Goal: Transaction & Acquisition: Purchase product/service

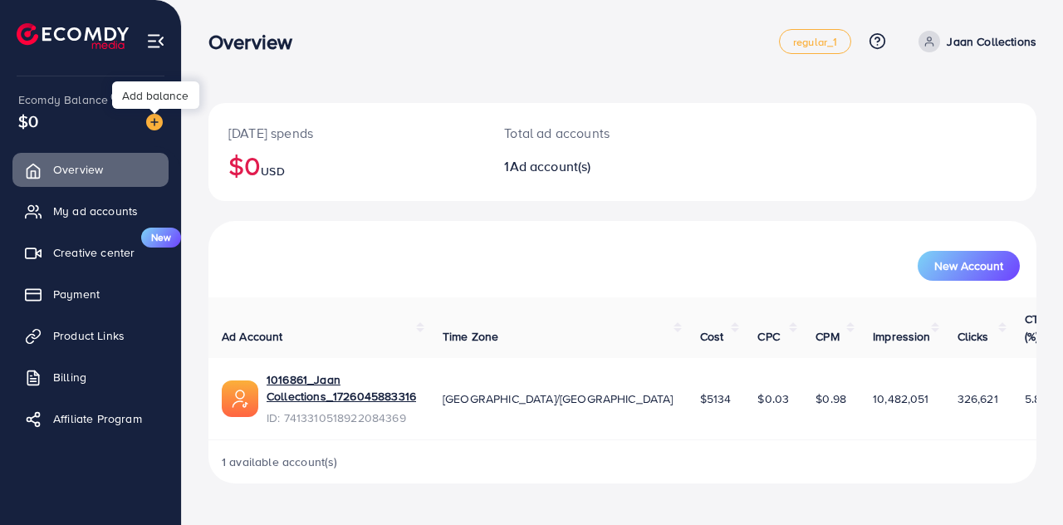
click at [154, 120] on img at bounding box center [154, 122] width 17 height 17
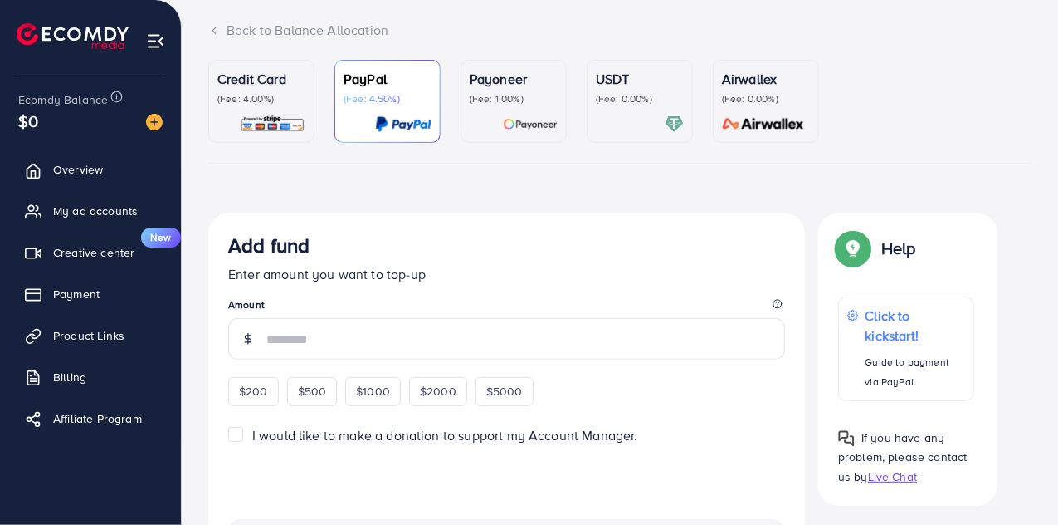
scroll to position [101, 0]
click at [261, 105] on p "(Fee: 4.00%)" at bounding box center [262, 99] width 88 height 13
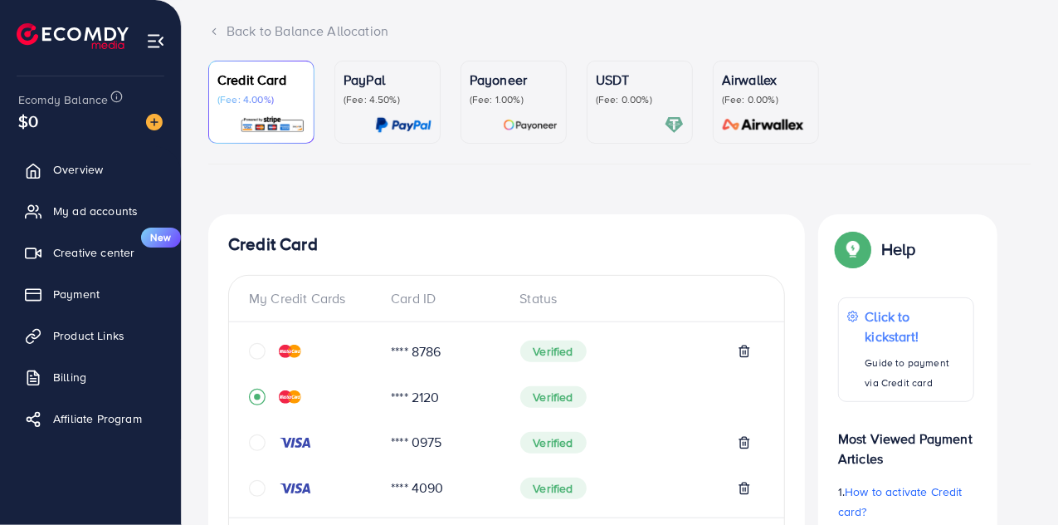
click at [604, 107] on div "USDT (Fee: 0.00%)" at bounding box center [640, 102] width 88 height 65
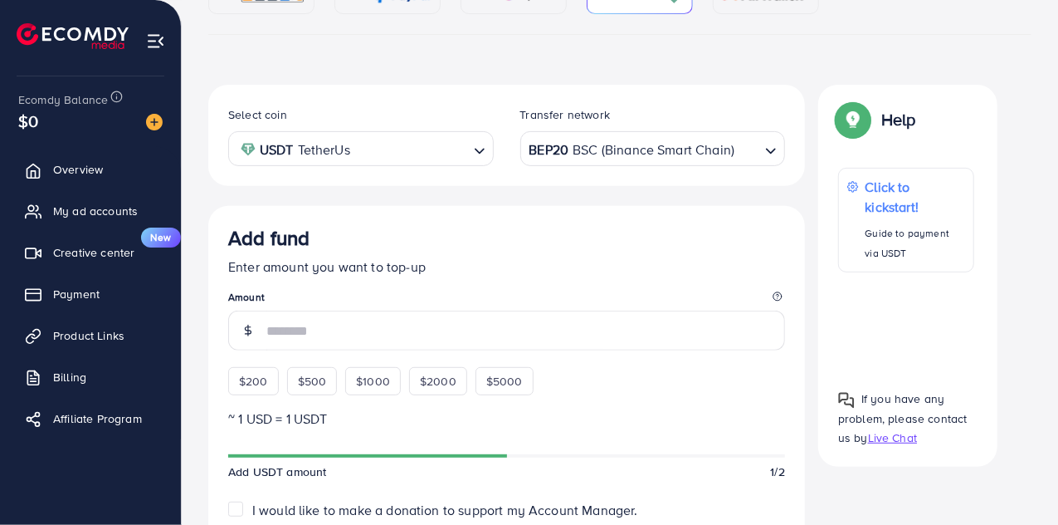
scroll to position [232, 0]
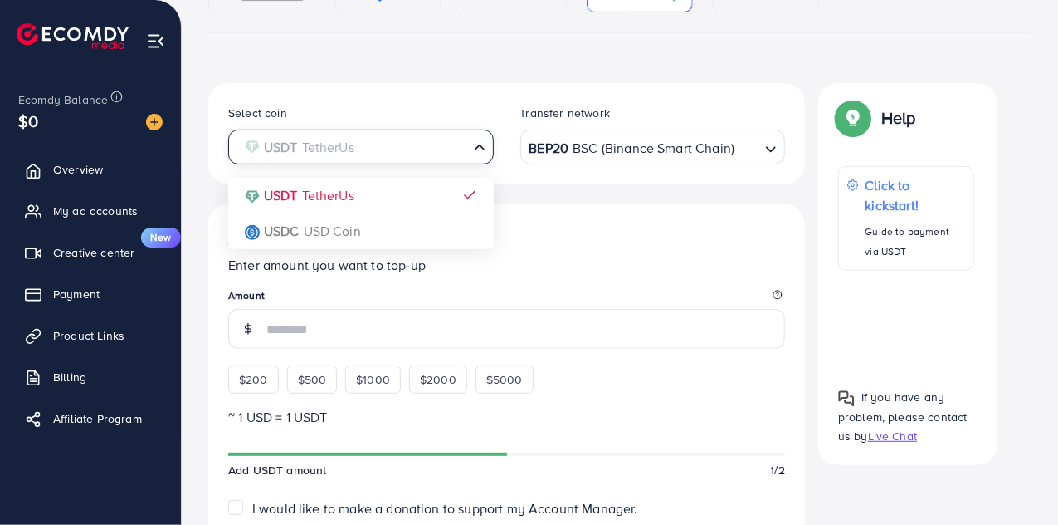
click at [363, 150] on input "Search for option" at bounding box center [352, 147] width 232 height 26
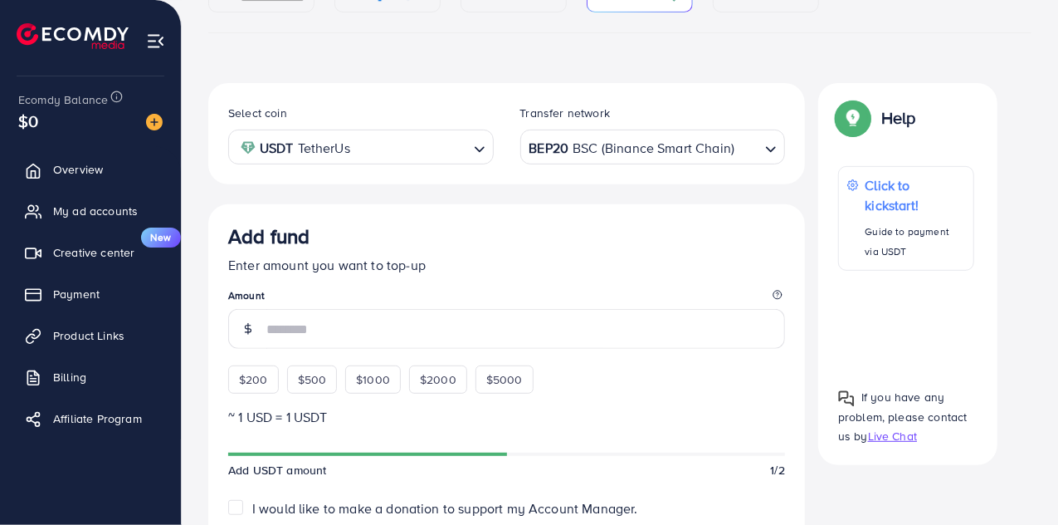
click at [555, 246] on div "Add fund" at bounding box center [506, 239] width 557 height 31
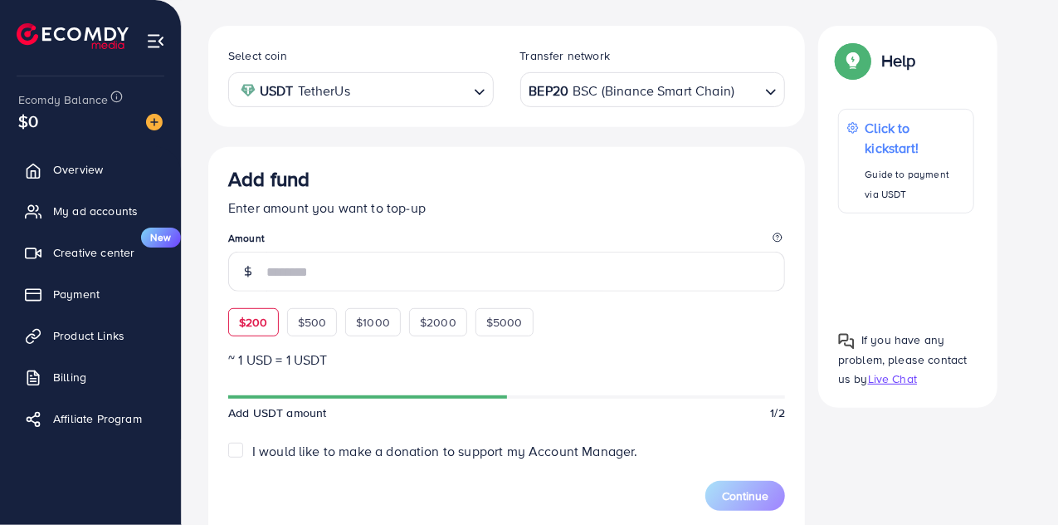
click at [252, 310] on div "$200" at bounding box center [253, 322] width 51 height 28
type input "***"
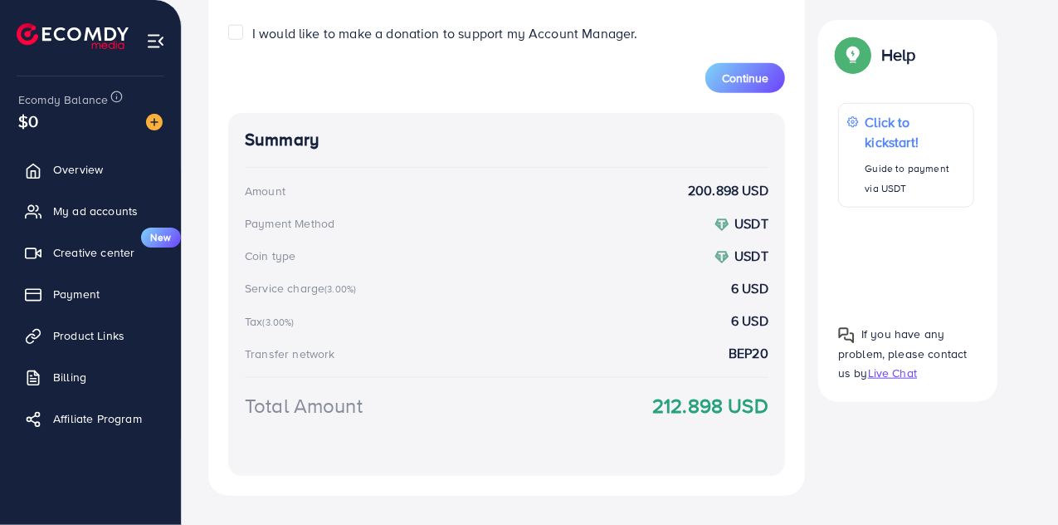
scroll to position [733, 0]
click at [686, 403] on strong "212.898 USD" at bounding box center [711, 404] width 116 height 29
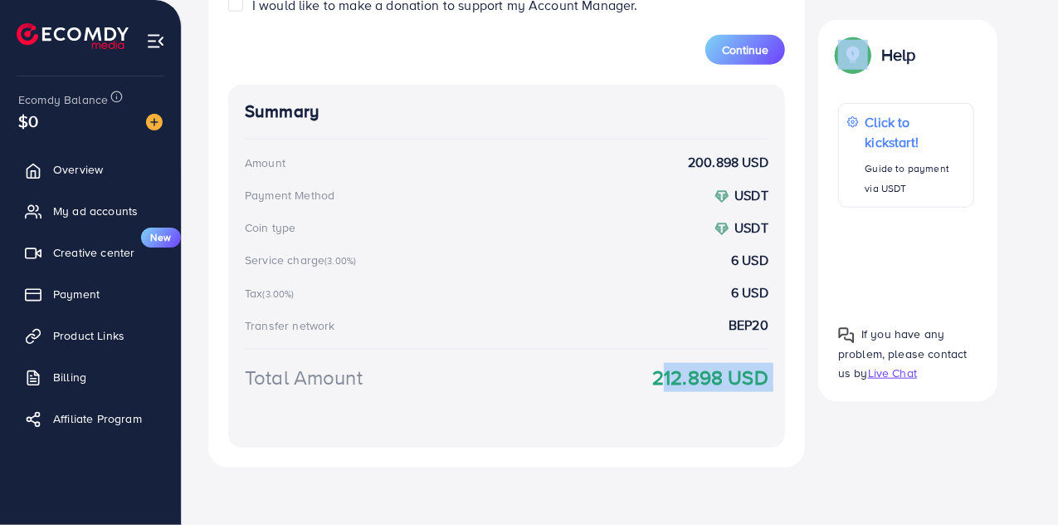
scroll to position [550, 0]
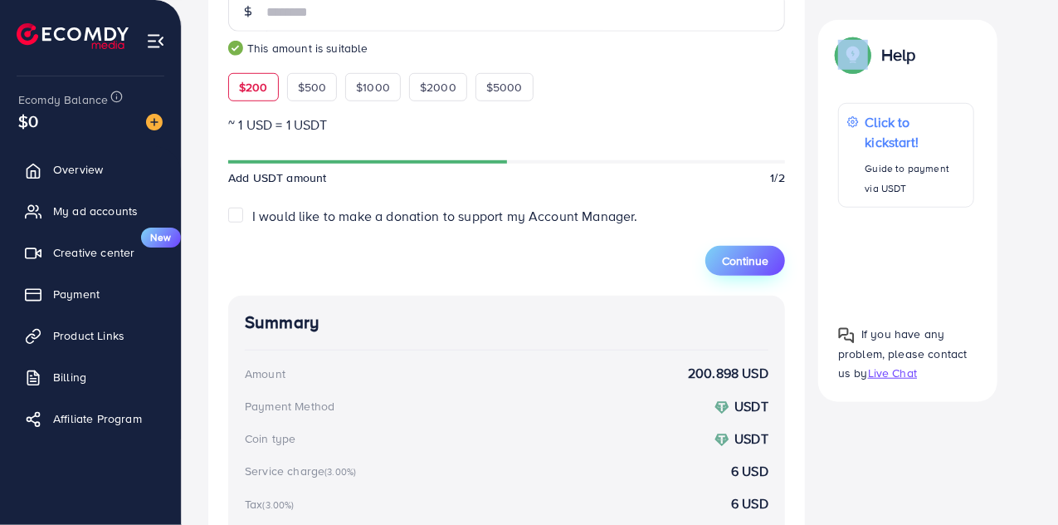
click at [754, 254] on span "Continue" at bounding box center [745, 260] width 46 height 17
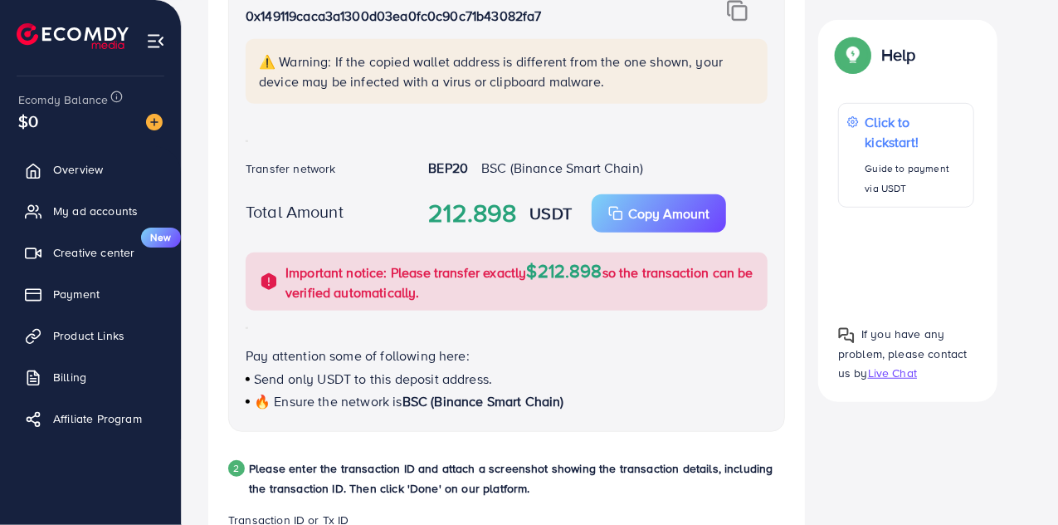
scroll to position [448, 0]
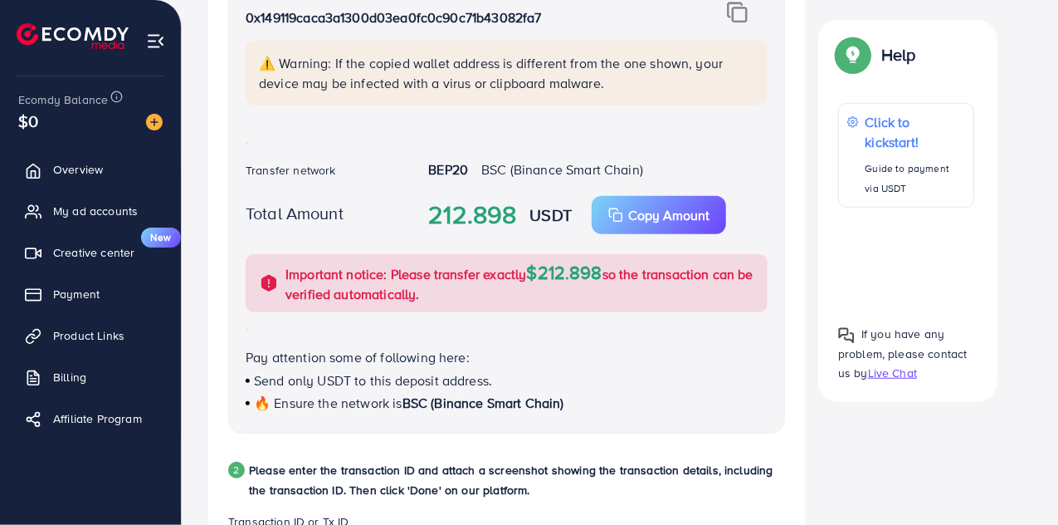
click at [448, 213] on strong "212.898" at bounding box center [472, 215] width 88 height 37
click at [437, 165] on strong "BEP20" at bounding box center [448, 169] width 40 height 18
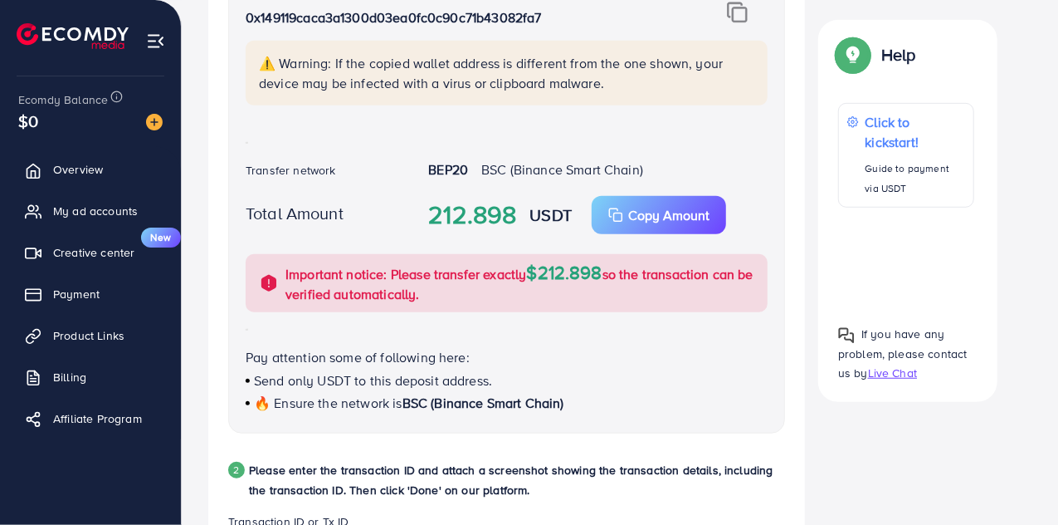
click at [437, 165] on strong "BEP20" at bounding box center [448, 169] width 40 height 18
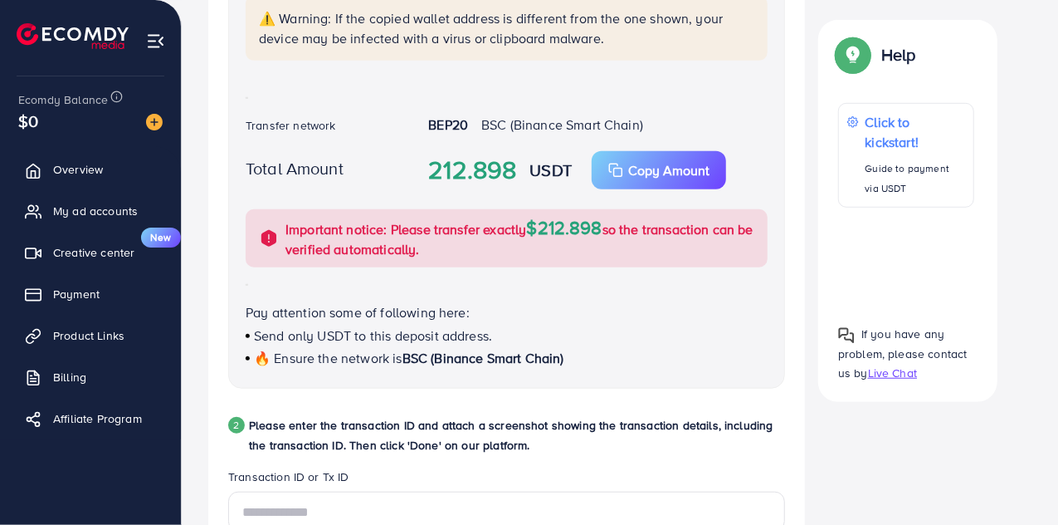
drag, startPoint x: 279, startPoint y: 220, endPoint x: 648, endPoint y: 237, distance: 369.0
click at [648, 237] on div "Important notice: Please transfer exactly $212.898 so the transaction can be ve…" at bounding box center [507, 238] width 522 height 58
click at [648, 237] on p "Important notice: Please transfer exactly $212.898 so the transaction can be ve…" at bounding box center [522, 239] width 472 height 42
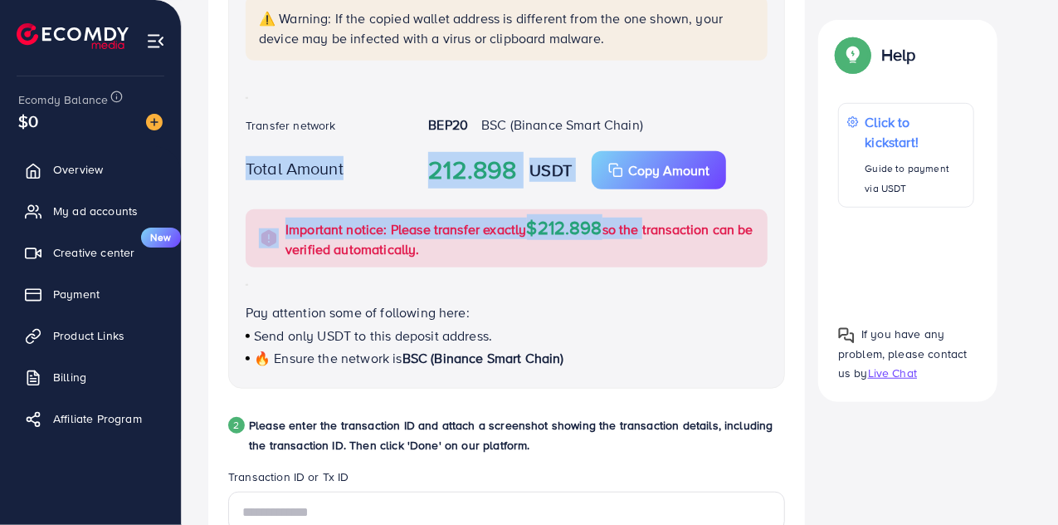
click at [648, 237] on p "Important notice: Please transfer exactly $212.898 so the transaction can be ve…" at bounding box center [522, 239] width 472 height 42
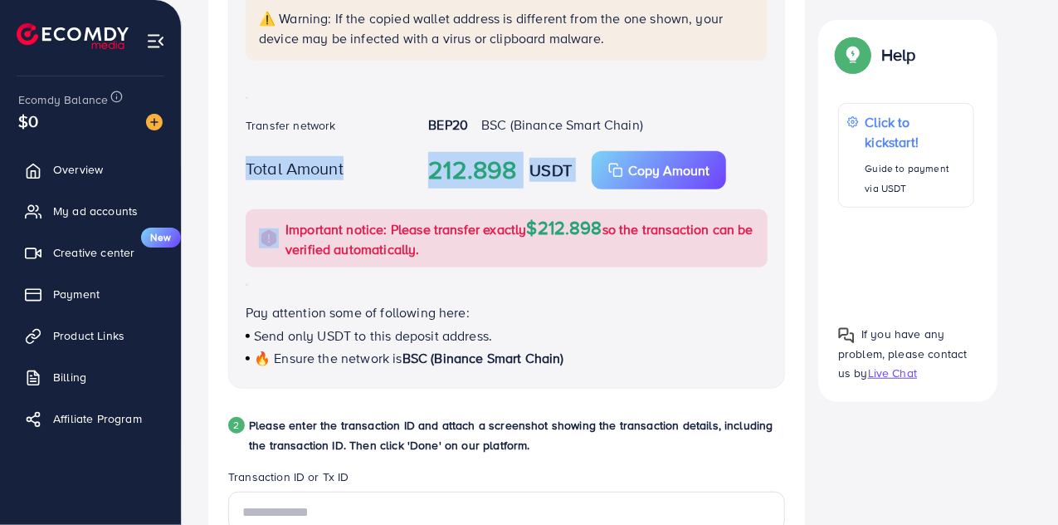
click at [648, 237] on p "Important notice: Please transfer exactly $212.898 so the transaction can be ve…" at bounding box center [522, 239] width 472 height 42
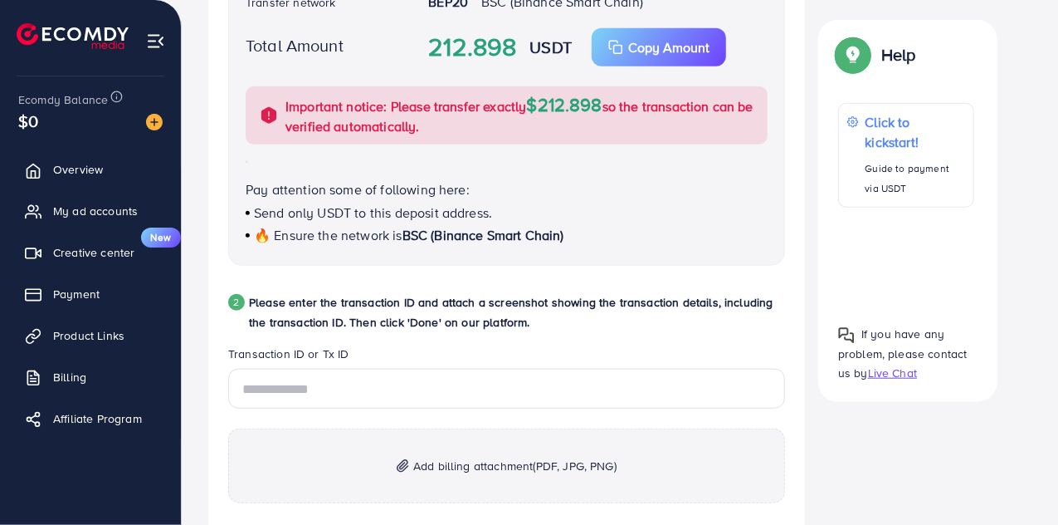
scroll to position [614, 0]
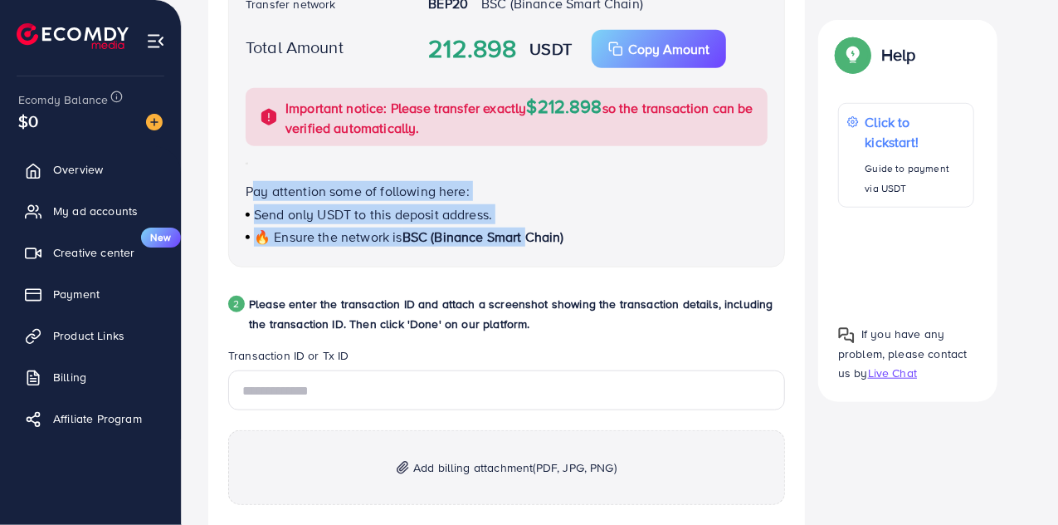
drag, startPoint x: 241, startPoint y: 184, endPoint x: 523, endPoint y: 231, distance: 286.1
click at [523, 231] on div "USDT Wallet address 0x149119caca3a1300d03ea0fc0c90c71b43082fa7 ⚠️ Warning: If t…" at bounding box center [506, 35] width 557 height 466
click at [523, 231] on span "BSC (Binance Smart Chain)" at bounding box center [484, 236] width 162 height 18
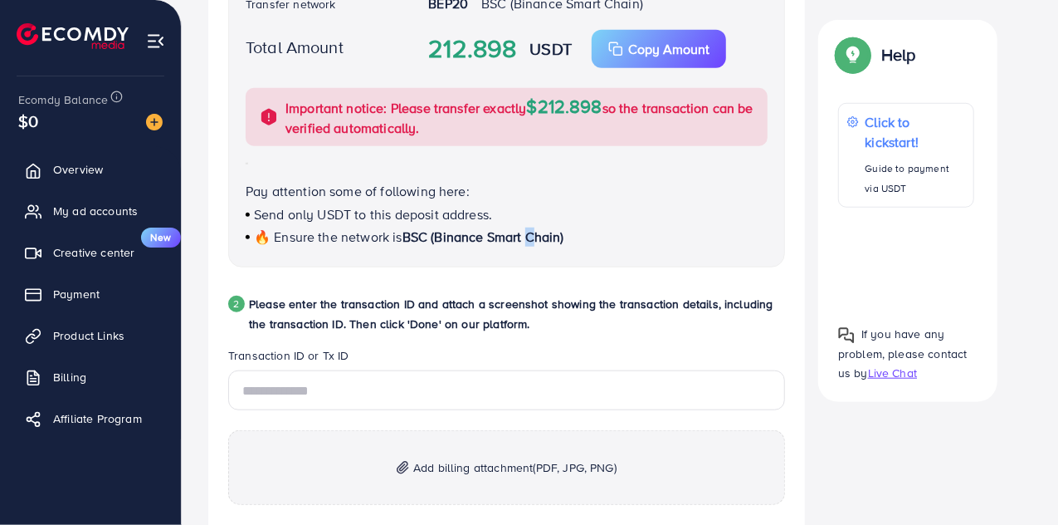
click at [523, 231] on span "BSC (Binance Smart Chain)" at bounding box center [484, 236] width 162 height 18
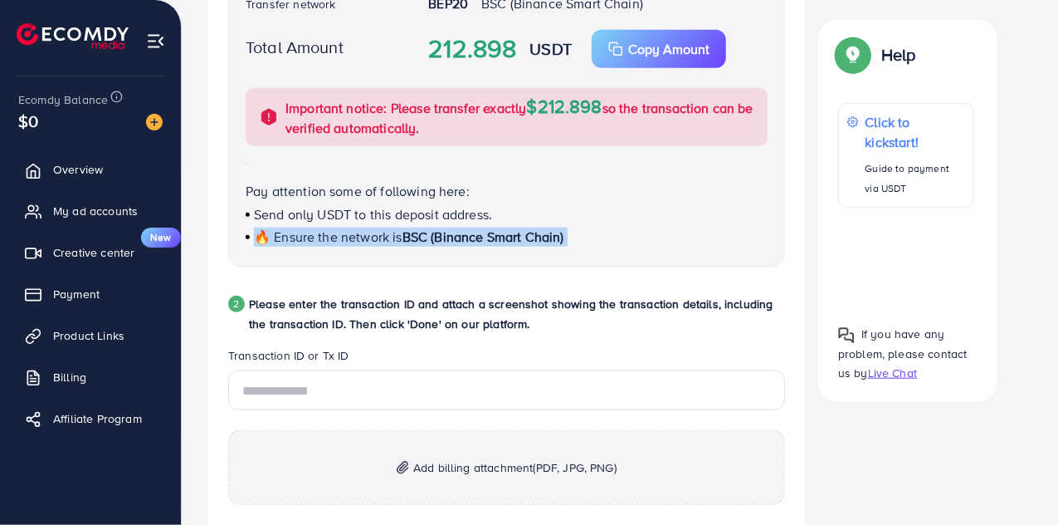
click at [523, 231] on span "BSC (Binance Smart Chain)" at bounding box center [484, 236] width 162 height 18
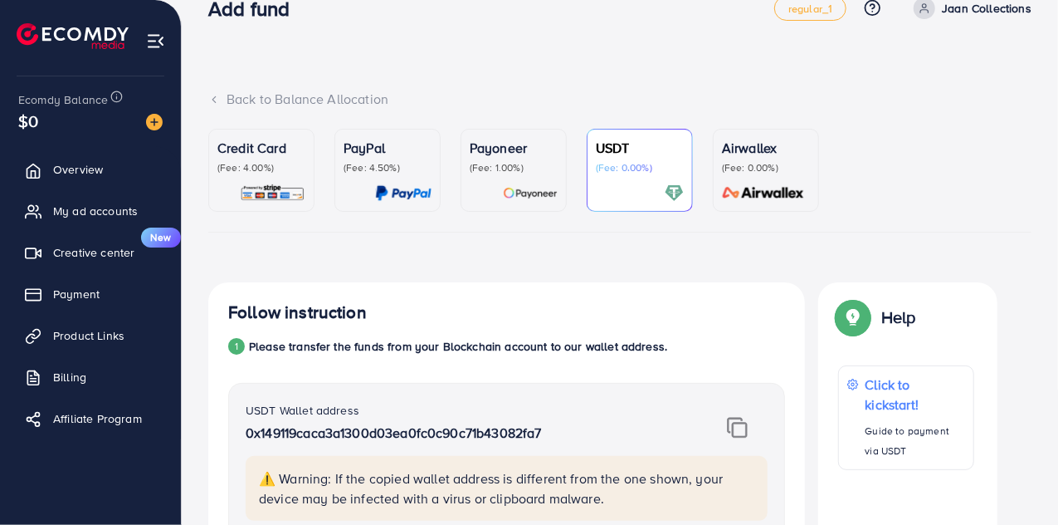
scroll to position [32, 0]
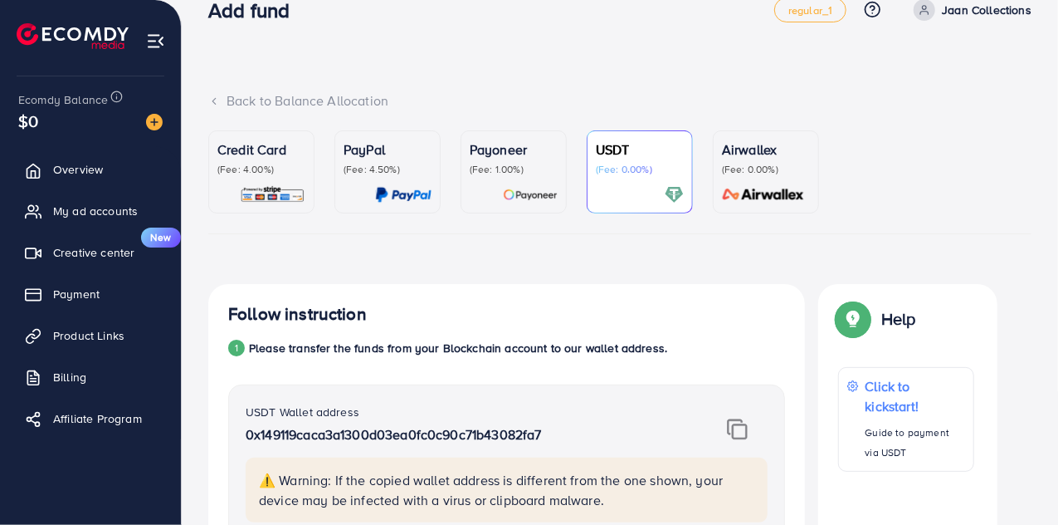
click at [264, 170] on p "(Fee: 4.00%)" at bounding box center [262, 169] width 88 height 13
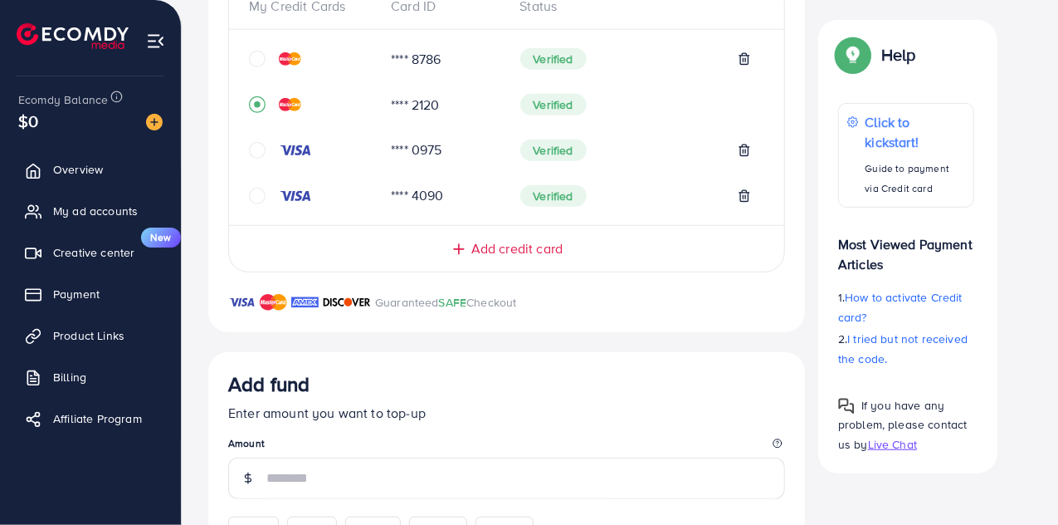
scroll to position [354, 0]
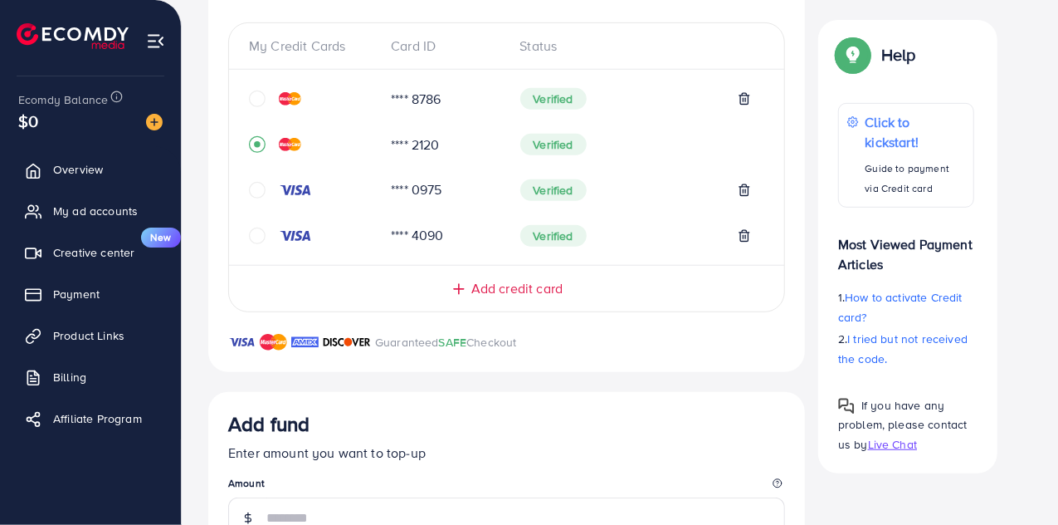
click at [504, 290] on span "Add credit card" at bounding box center [517, 288] width 91 height 19
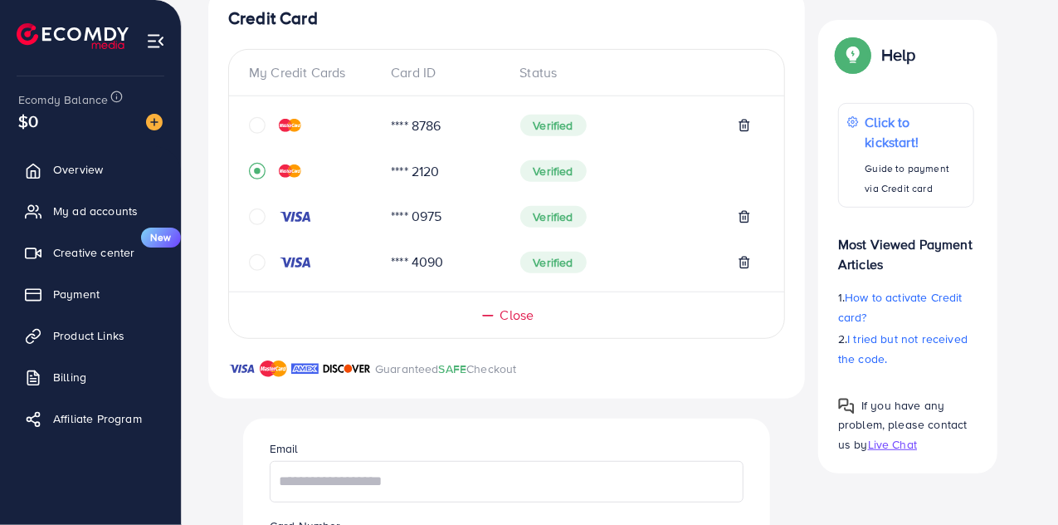
scroll to position [327, 0]
click at [495, 309] on icon at bounding box center [488, 315] width 17 height 17
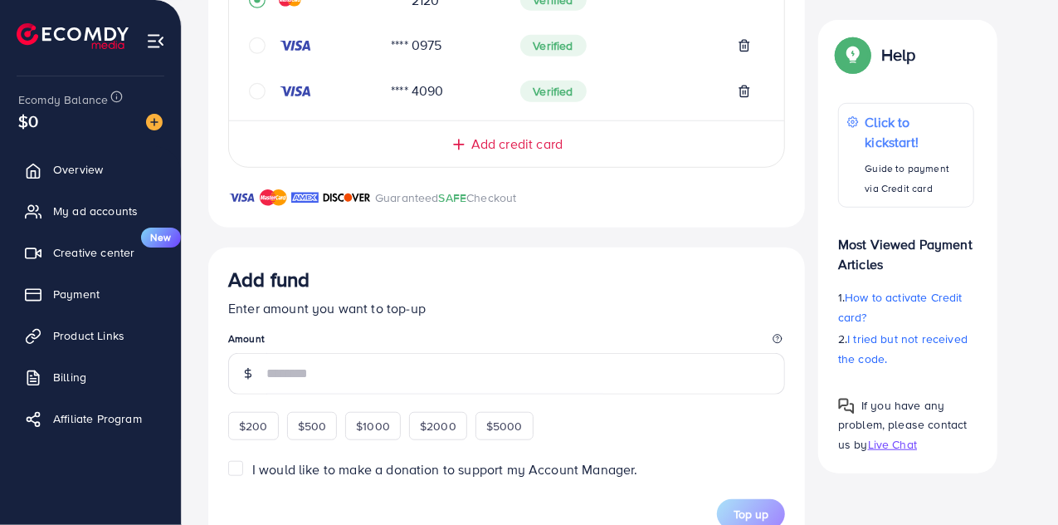
scroll to position [518, 0]
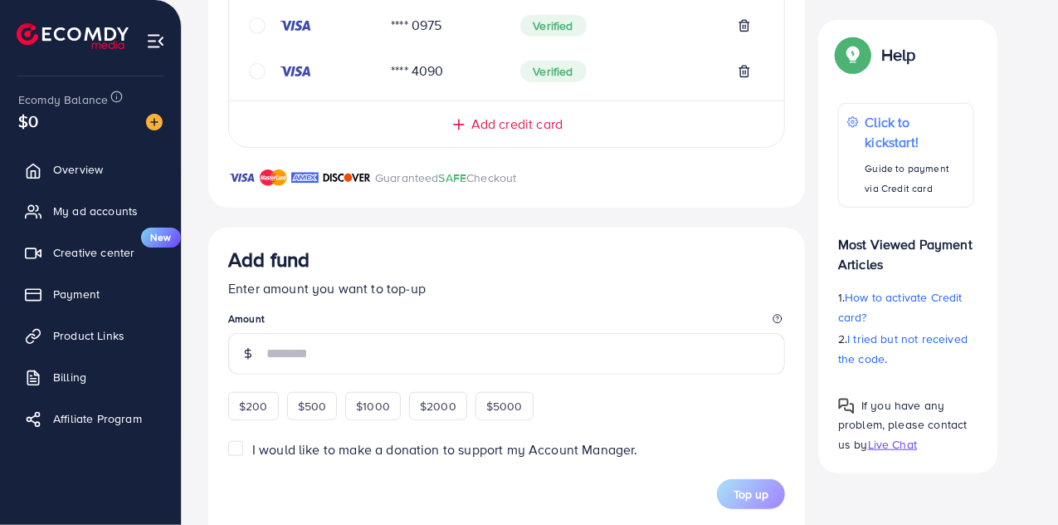
click at [510, 123] on span "Add credit card" at bounding box center [517, 124] width 91 height 19
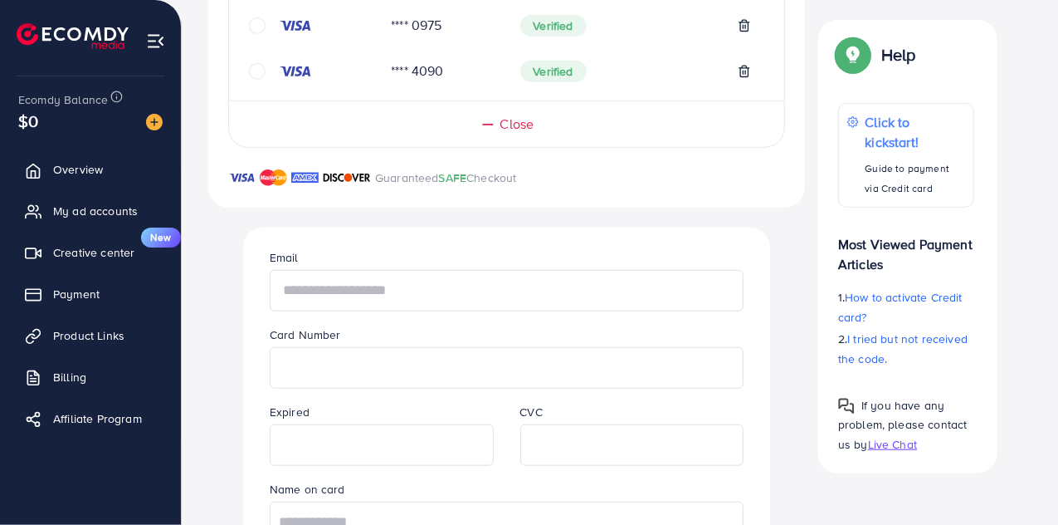
click at [364, 286] on input "text" at bounding box center [507, 291] width 474 height 42
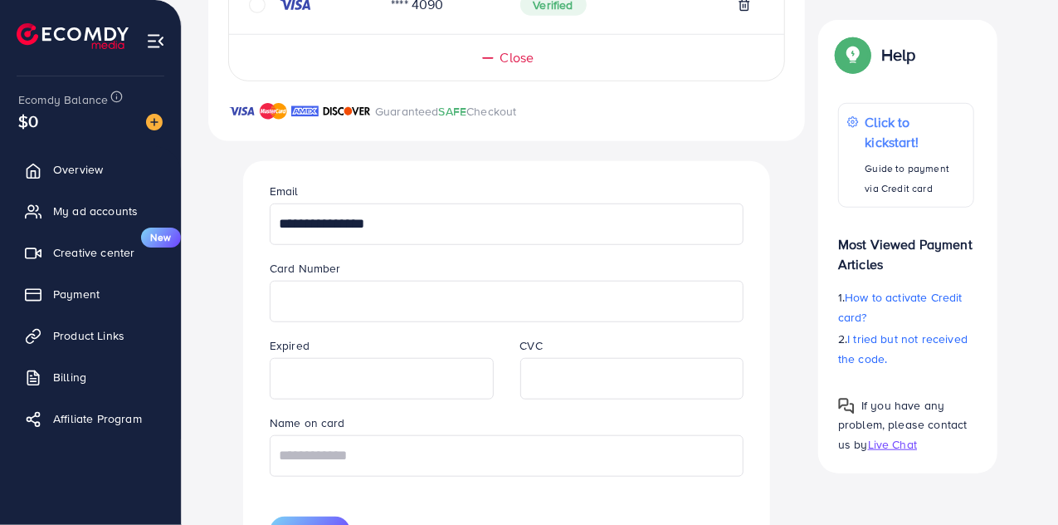
scroll to position [586, 0]
type input "**********"
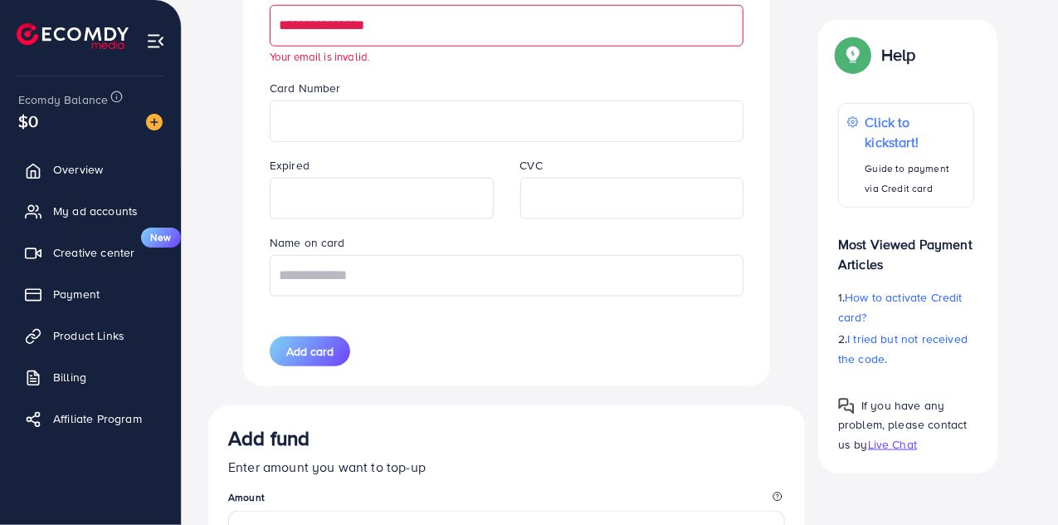
scroll to position [787, 0]
click at [560, 287] on input "text" at bounding box center [507, 274] width 474 height 42
type input "**********"
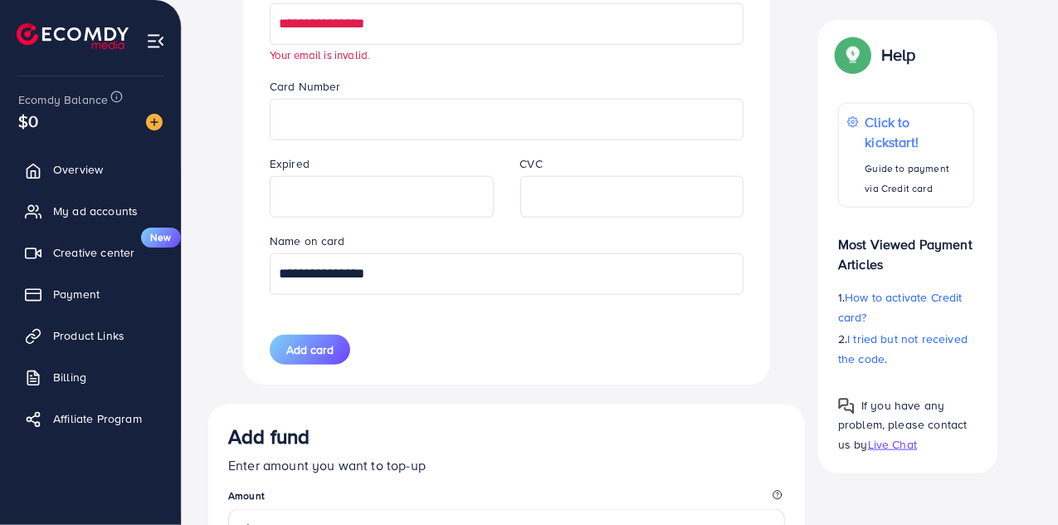
click at [445, 22] on input "**********" at bounding box center [507, 24] width 474 height 42
paste input "**********"
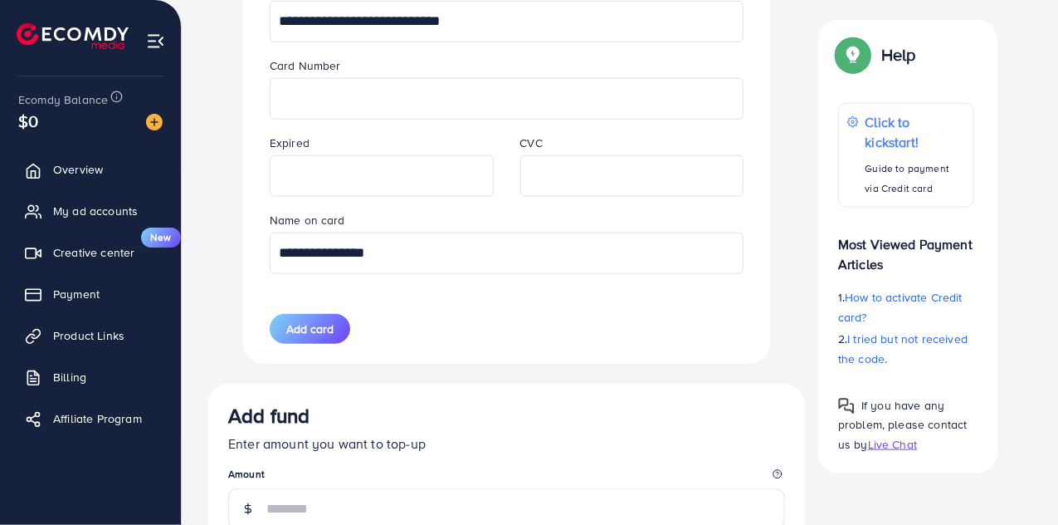
click at [445, 22] on input "**********" at bounding box center [507, 22] width 474 height 42
type input "**********"
click at [247, 51] on div "**********" at bounding box center [506, 160] width 527 height 404
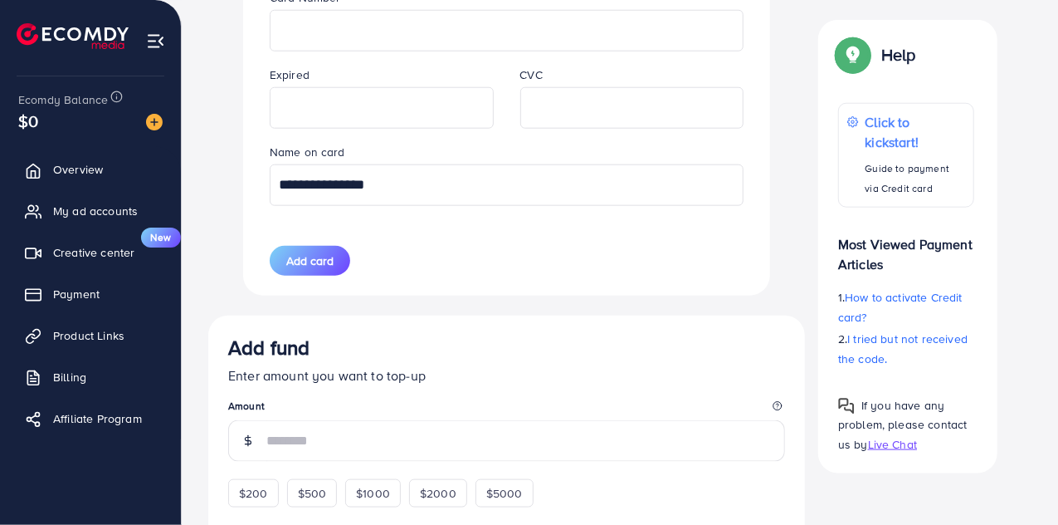
scroll to position [857, 0]
click at [306, 251] on span "Add card" at bounding box center [309, 259] width 47 height 17
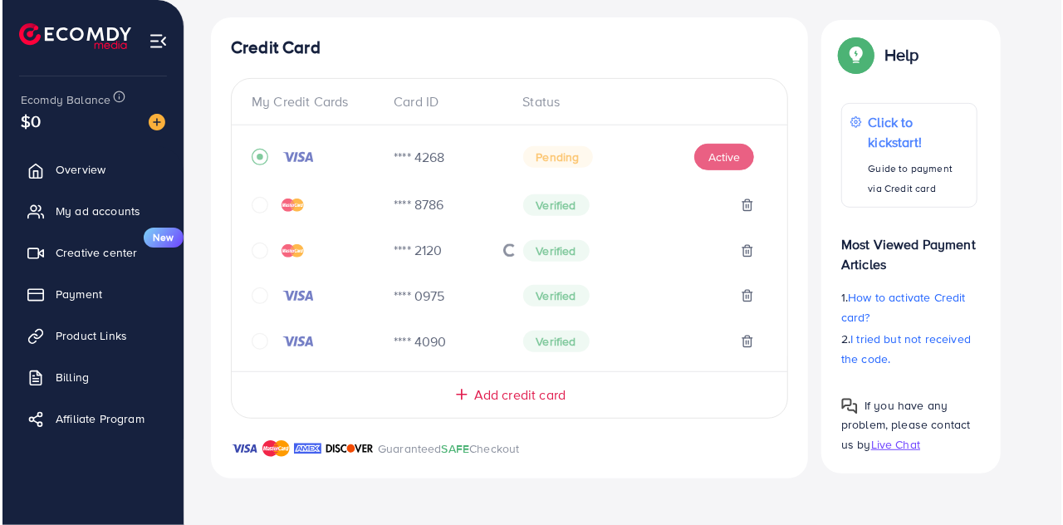
scroll to position [296, 0]
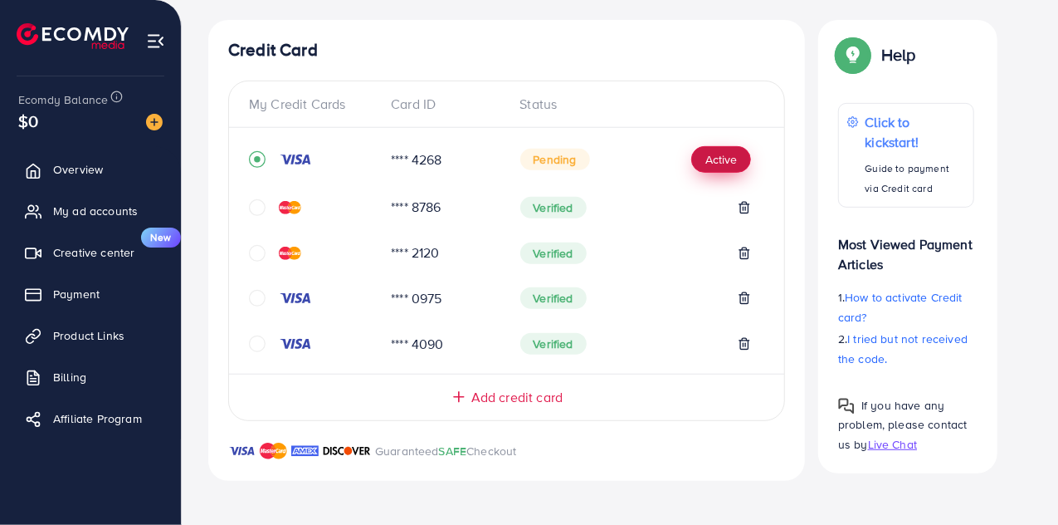
click at [702, 157] on button "Active" at bounding box center [722, 159] width 60 height 27
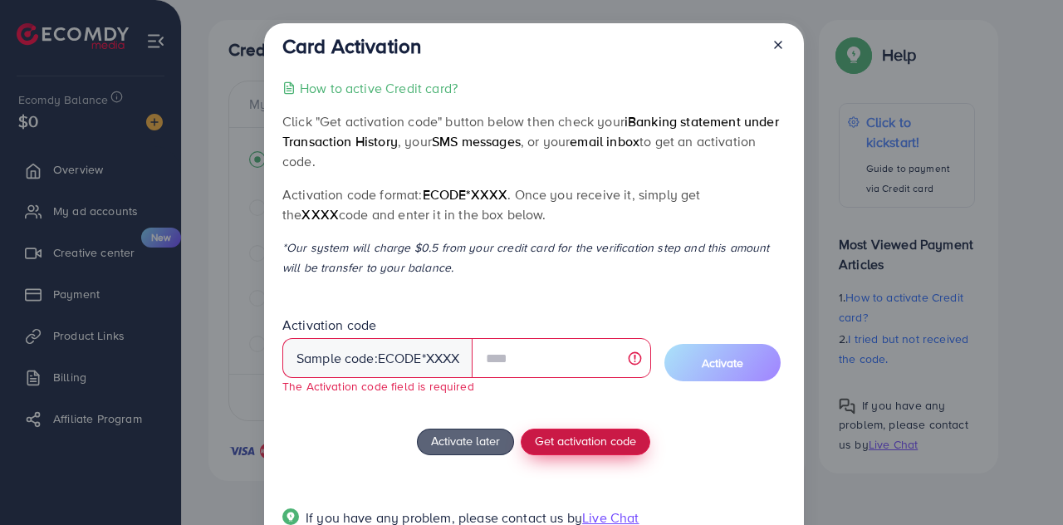
click at [579, 420] on div "How to active Credit card? Click "Get activation code" button below then check …" at bounding box center [533, 312] width 502 height 469
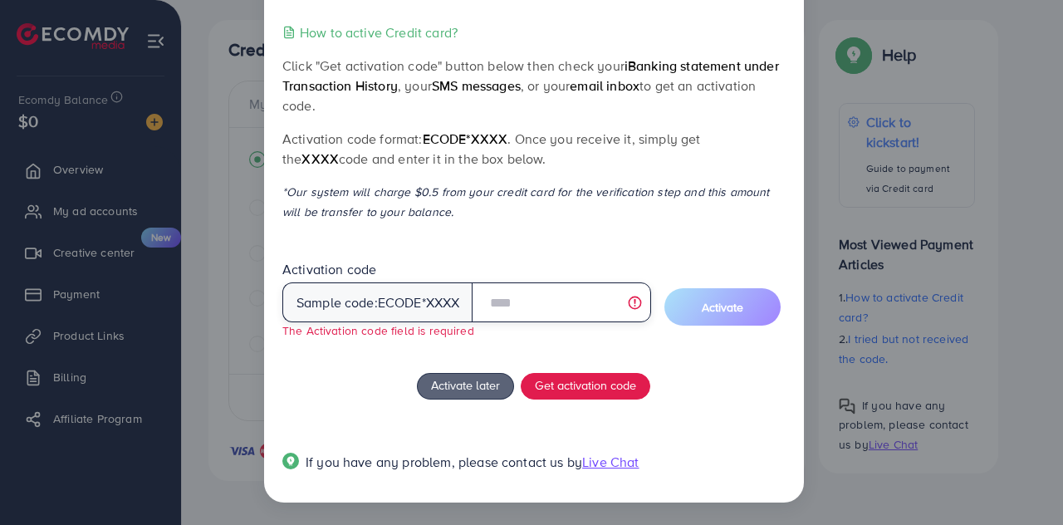
click at [566, 318] on input "text" at bounding box center [561, 302] width 178 height 40
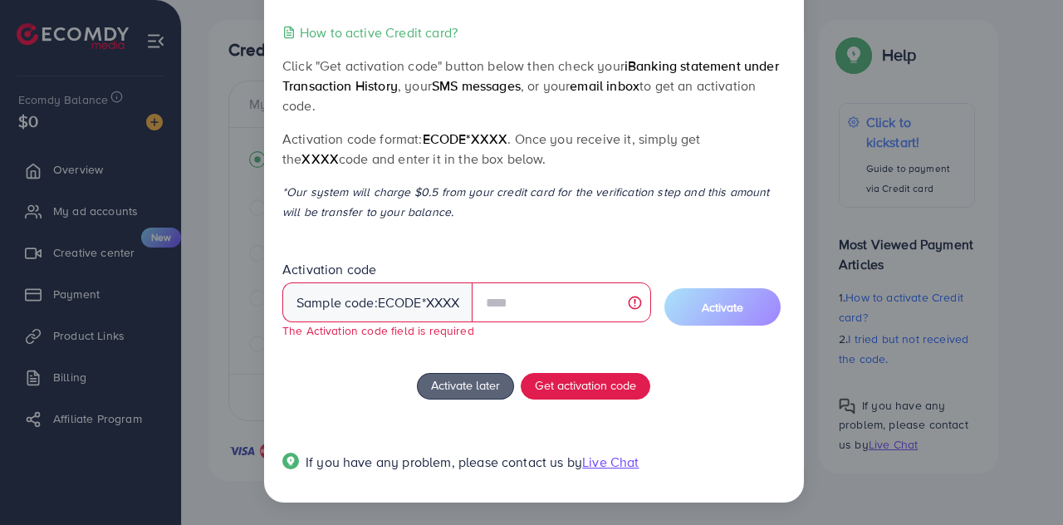
click at [389, 368] on div "How to active Credit card? Click "Get activation code" button below then check …" at bounding box center [533, 256] width 502 height 469
click at [600, 381] on span "Get activation code" at bounding box center [585, 384] width 101 height 17
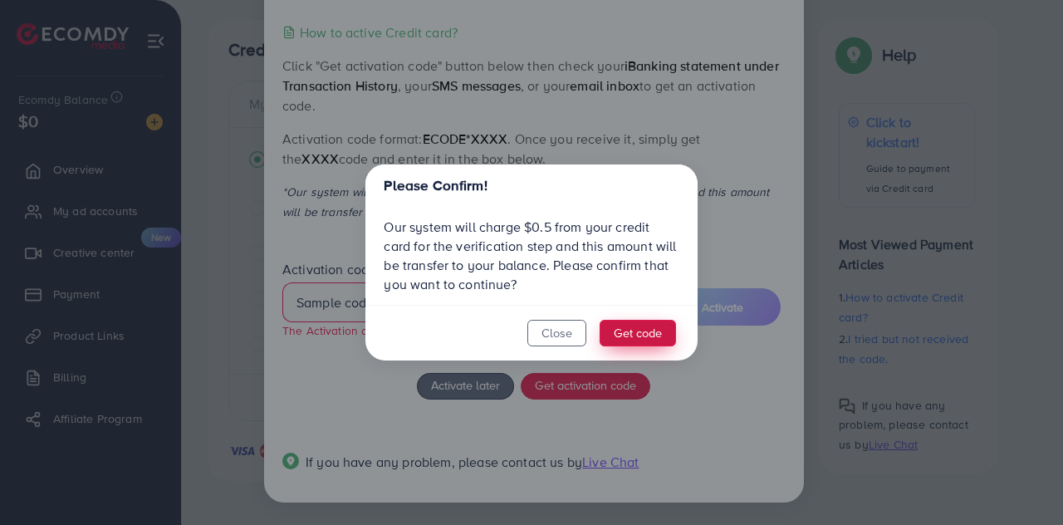
click at [620, 341] on button "Get code" at bounding box center [637, 333] width 76 height 27
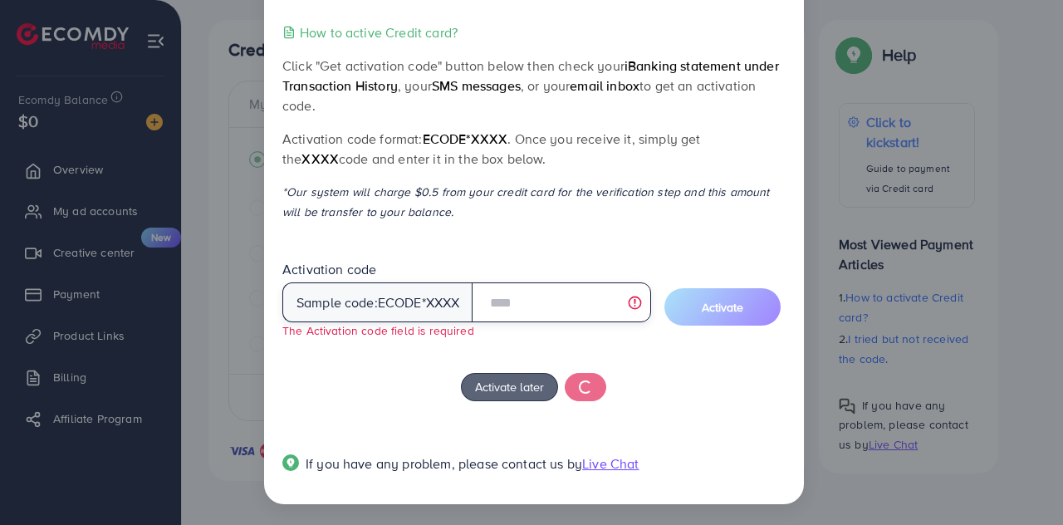
click at [536, 313] on input "text" at bounding box center [561, 302] width 178 height 40
click at [516, 298] on input "text" at bounding box center [561, 302] width 178 height 40
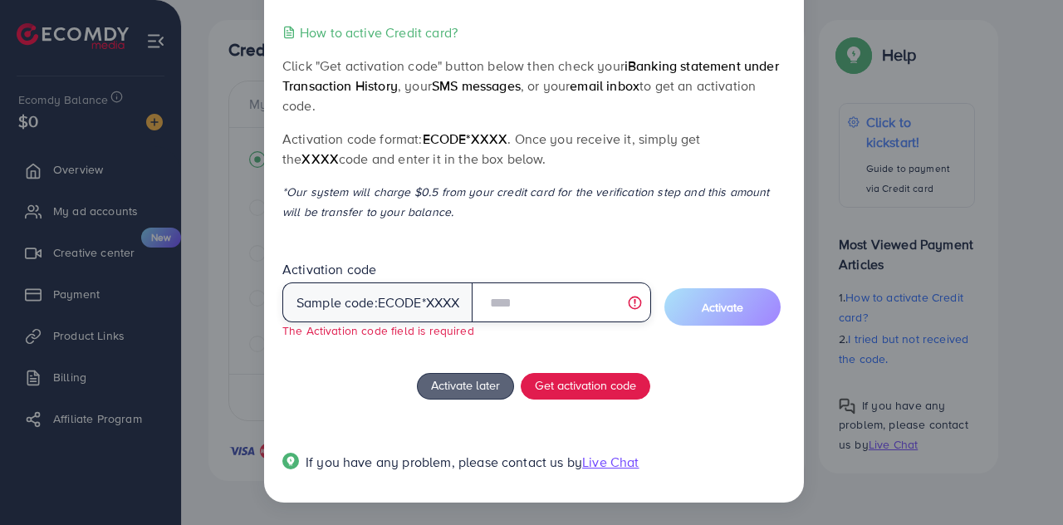
click at [516, 298] on input "text" at bounding box center [561, 302] width 178 height 40
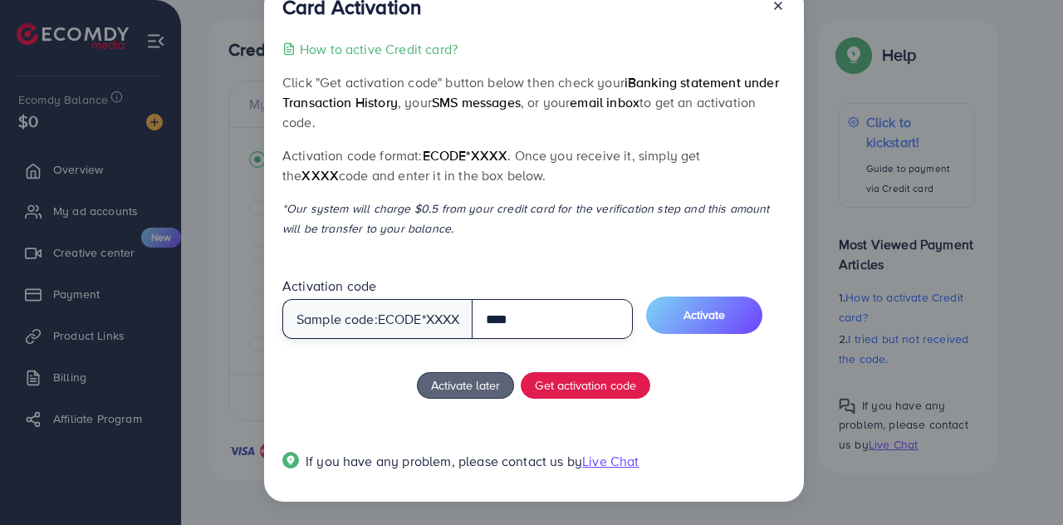
scroll to position [38, 0]
type input "****"
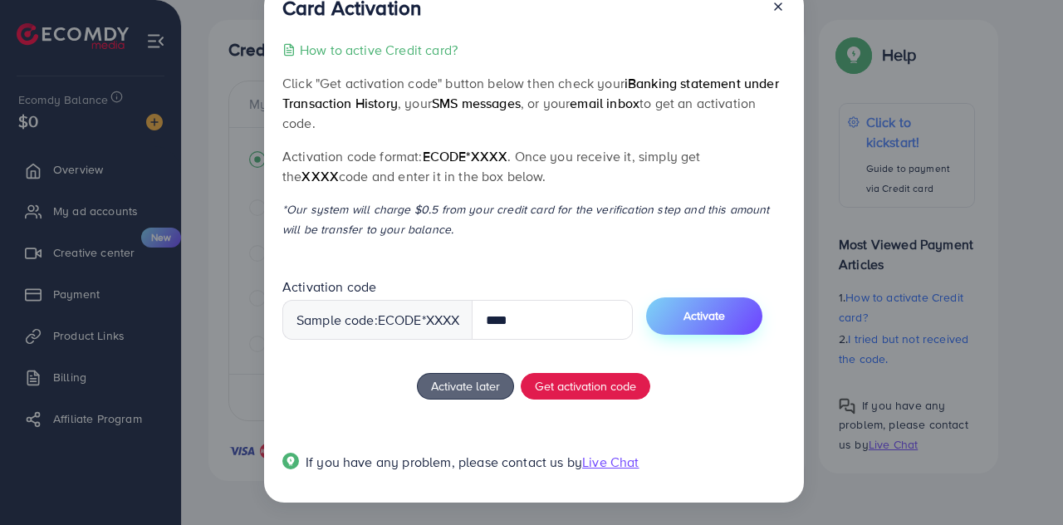
click at [724, 318] on span "Activate" at bounding box center [704, 315] width 42 height 17
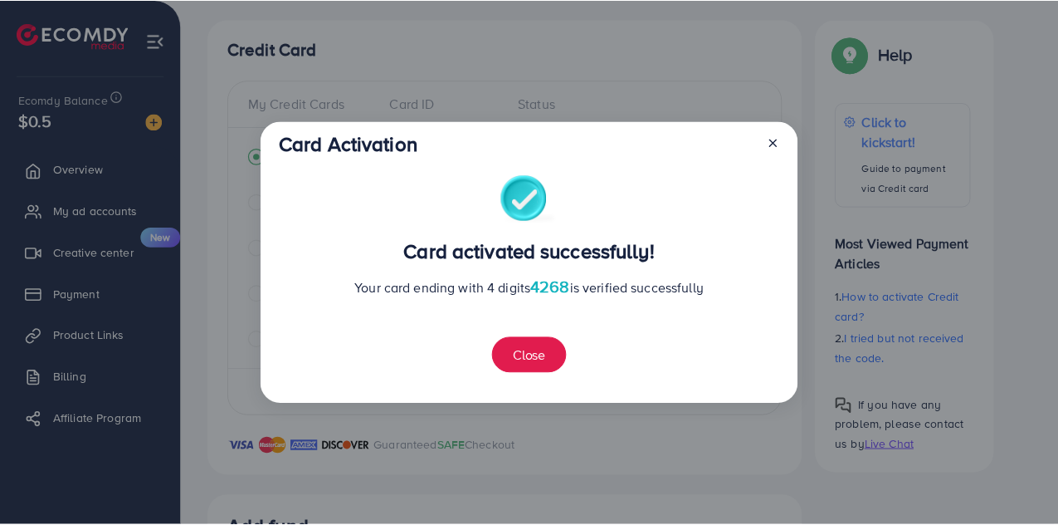
scroll to position [653, 0]
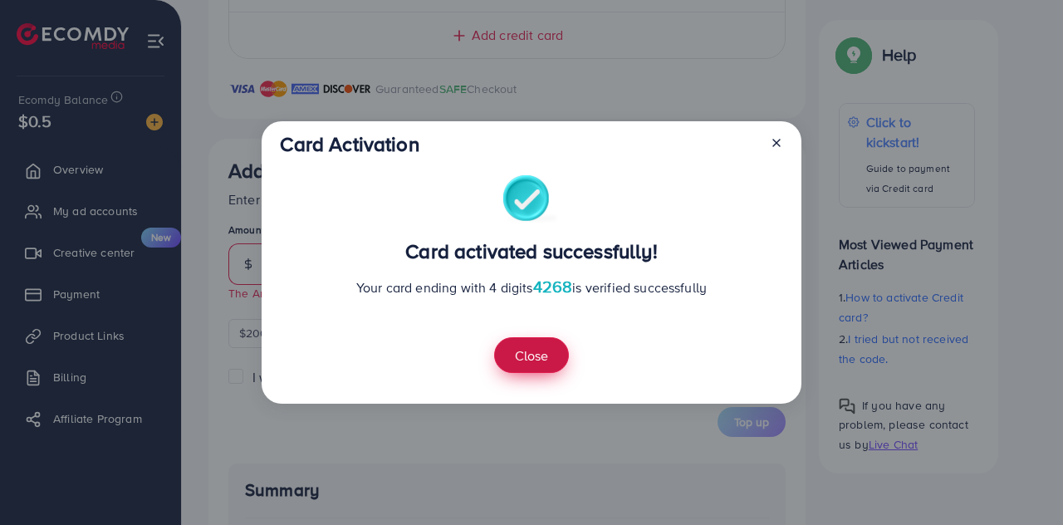
click at [535, 348] on button "Close" at bounding box center [531, 355] width 75 height 36
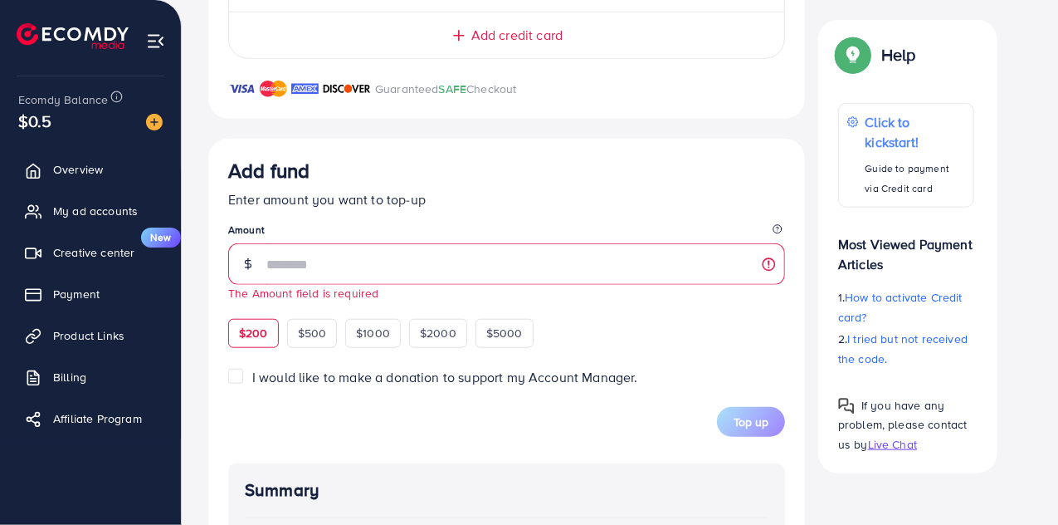
click at [262, 325] on span "$200" at bounding box center [253, 333] width 29 height 17
type input "***"
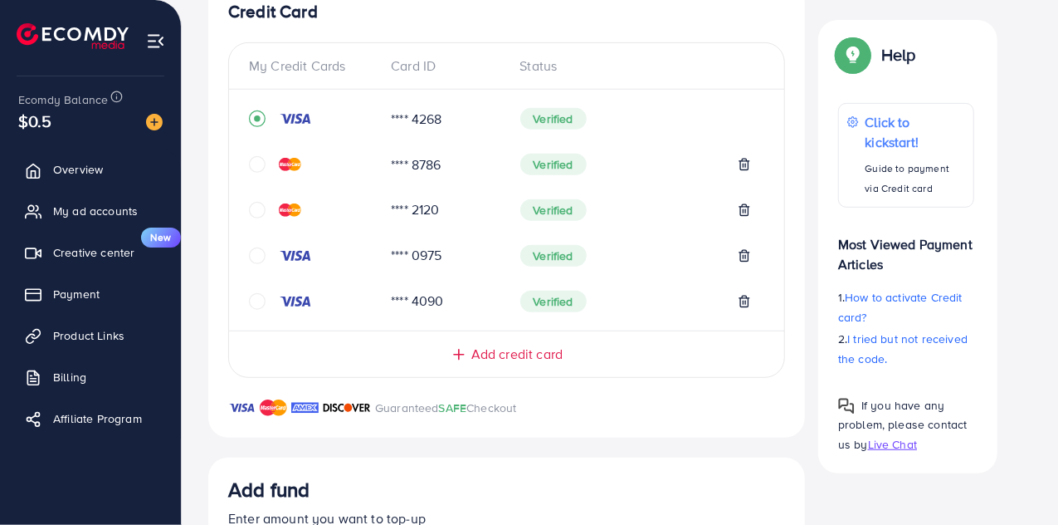
scroll to position [333, 0]
click at [746, 164] on icon at bounding box center [744, 165] width 13 height 13
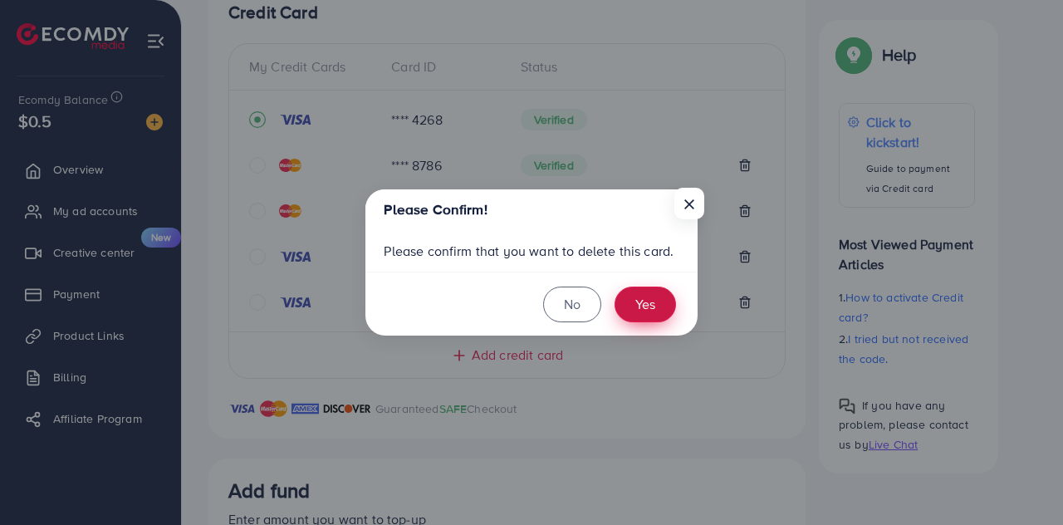
click at [650, 300] on button "Yes" at bounding box center [644, 304] width 61 height 36
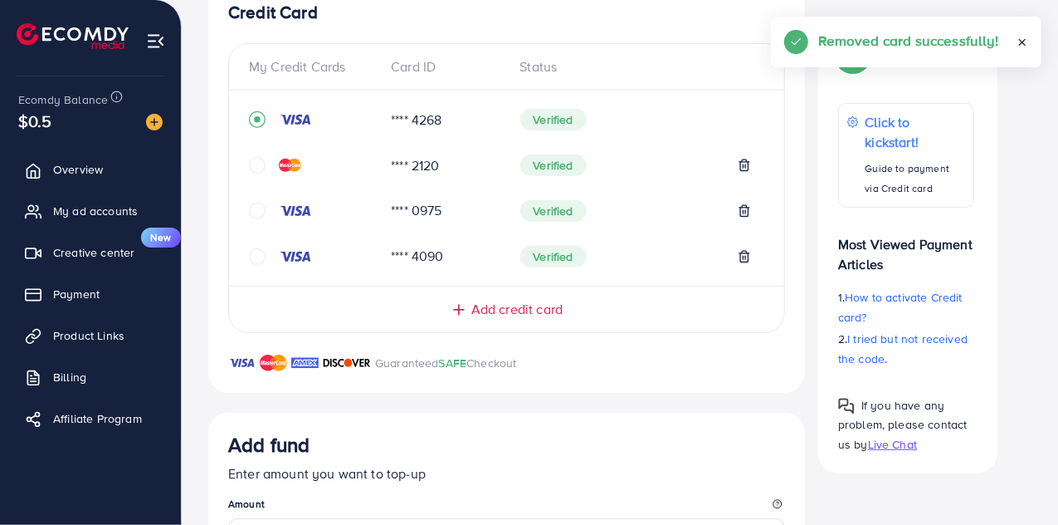
click at [736, 162] on div "Verified" at bounding box center [637, 165] width 232 height 22
click at [740, 162] on icon at bounding box center [744, 165] width 13 height 13
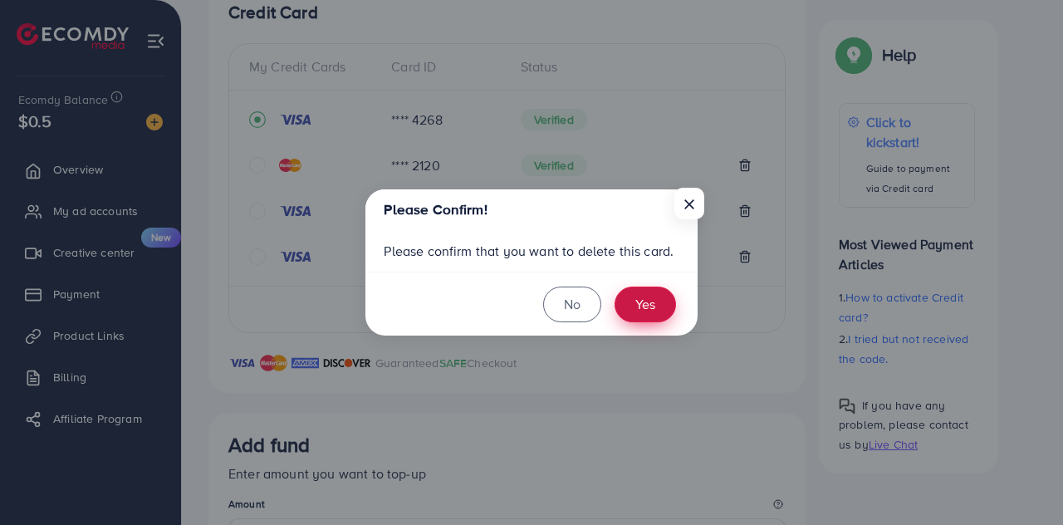
click at [647, 303] on button "Yes" at bounding box center [644, 304] width 61 height 36
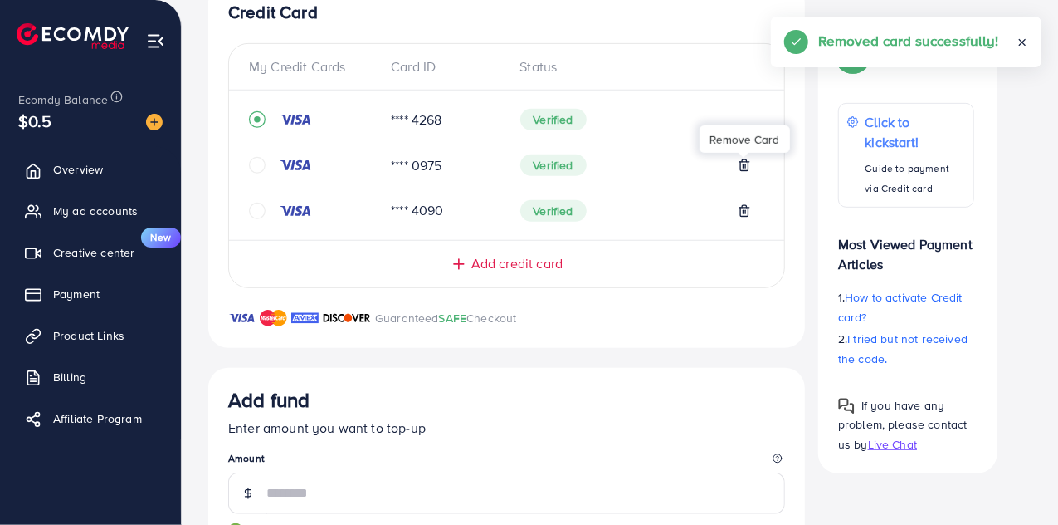
click at [750, 159] on icon at bounding box center [744, 165] width 13 height 13
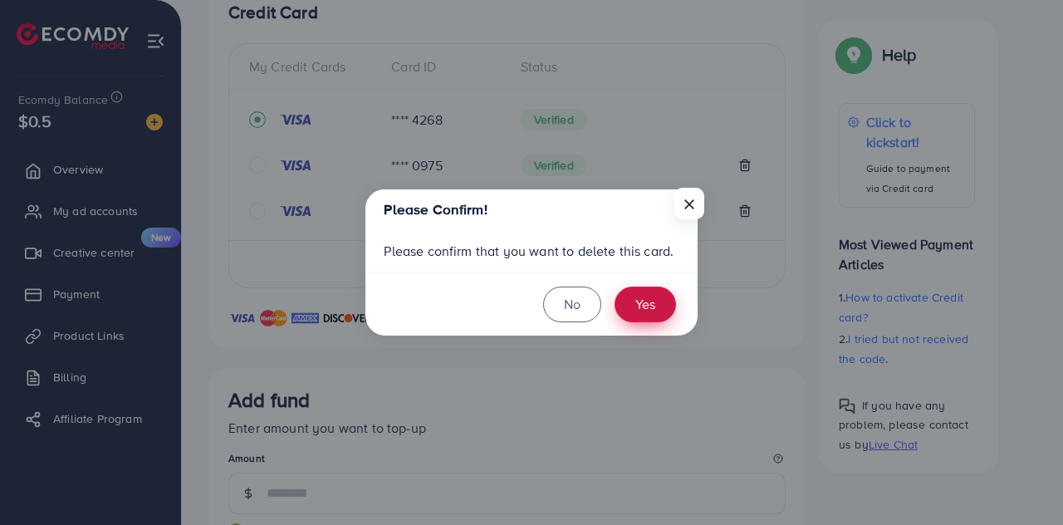
click at [636, 297] on button "Yes" at bounding box center [644, 304] width 61 height 36
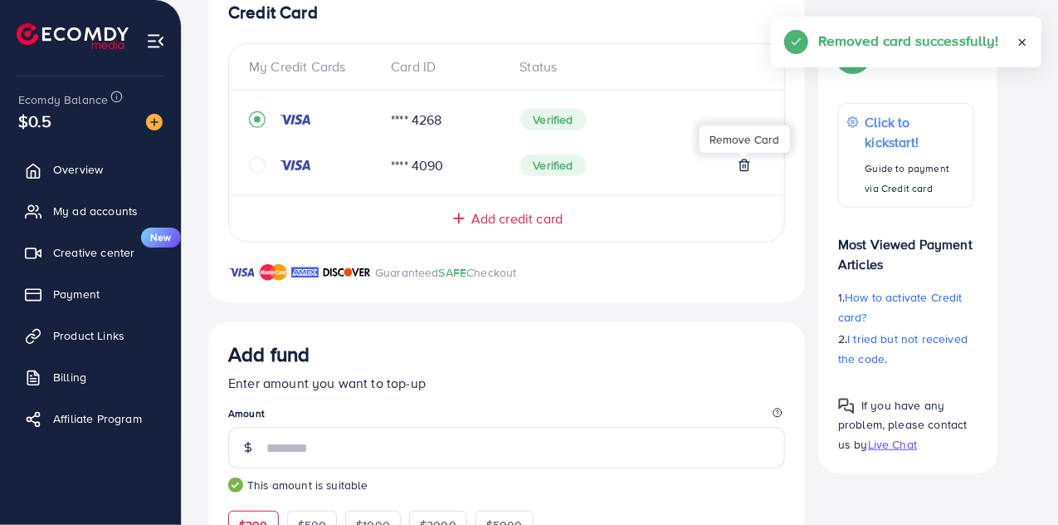
click at [744, 168] on icon at bounding box center [744, 165] width 13 height 13
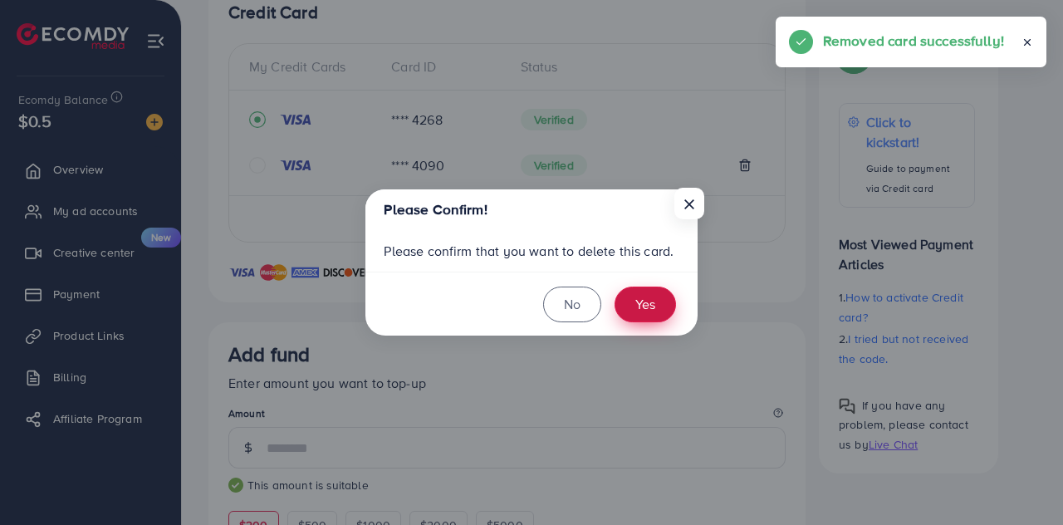
click at [637, 306] on button "Yes" at bounding box center [644, 304] width 61 height 36
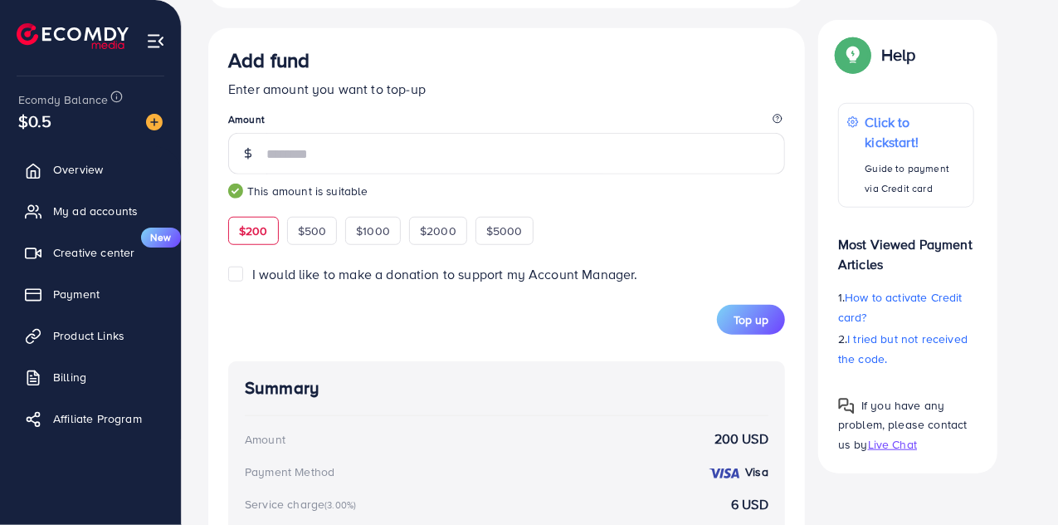
scroll to position [579, 0]
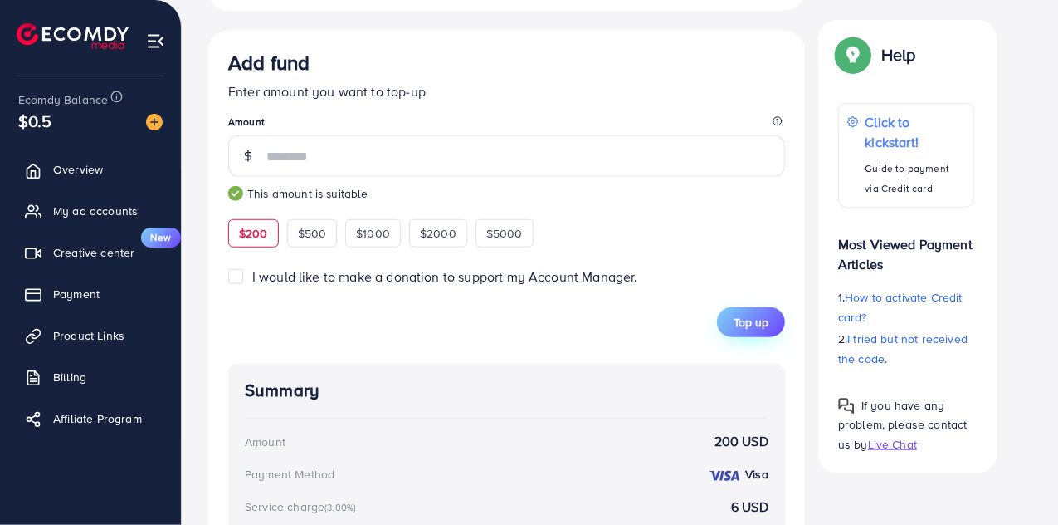
click at [755, 314] on span "Top up" at bounding box center [751, 322] width 35 height 17
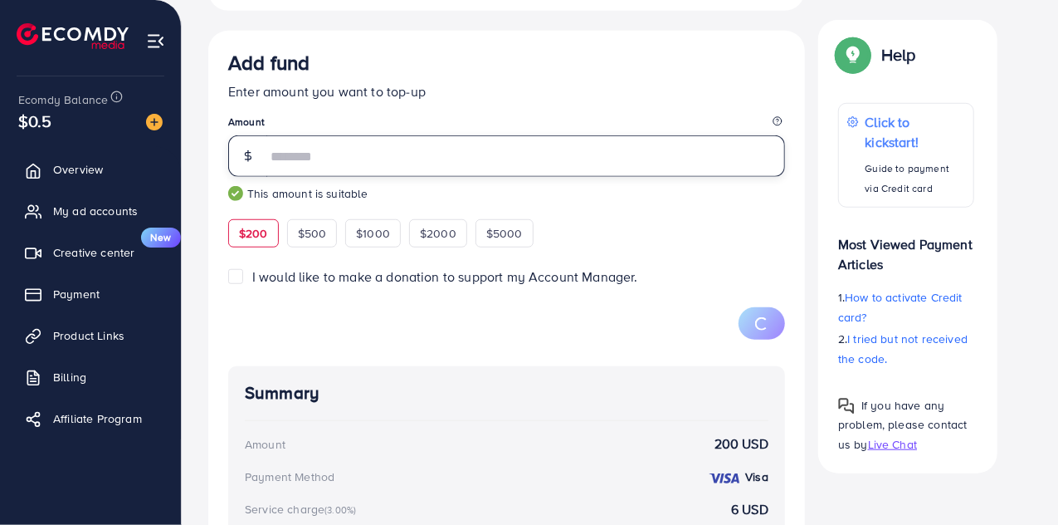
click at [314, 153] on input "***" at bounding box center [525, 156] width 519 height 42
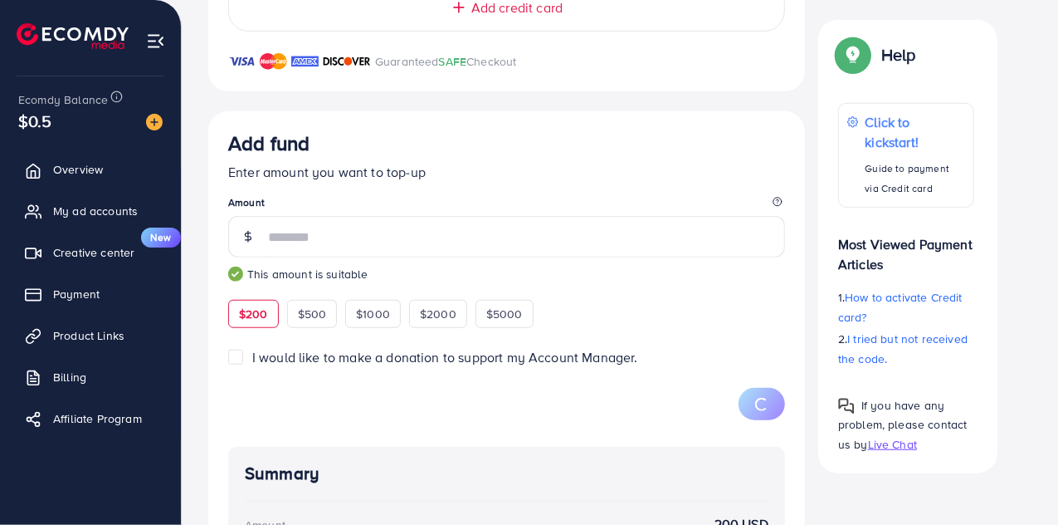
click at [314, 153] on div "Add fund" at bounding box center [506, 146] width 557 height 31
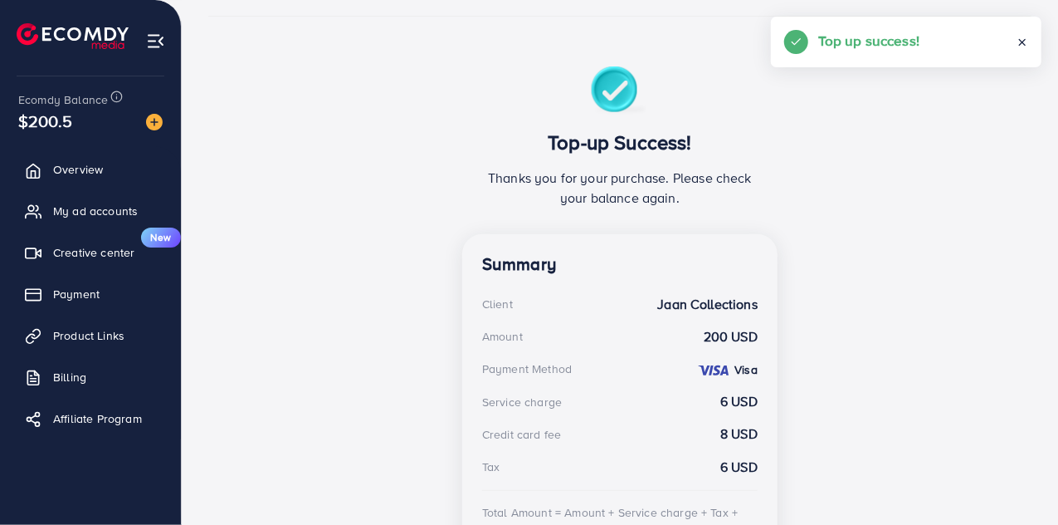
scroll to position [228, 0]
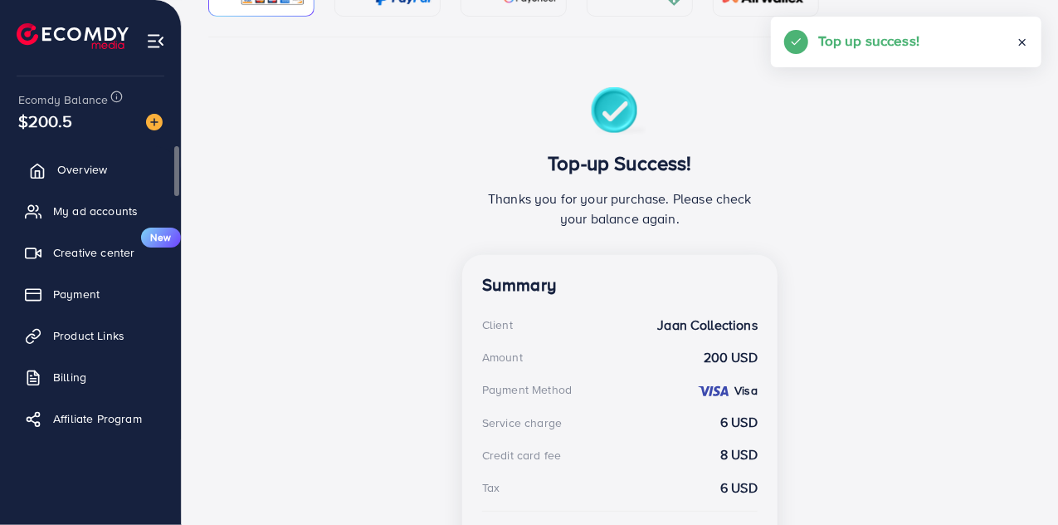
click at [108, 175] on link "Overview" at bounding box center [90, 169] width 156 height 33
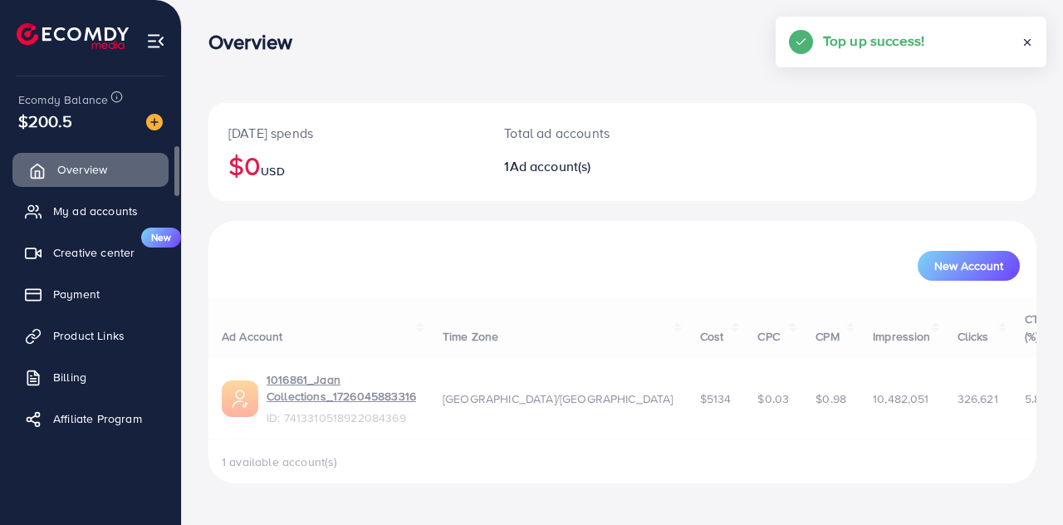
click at [108, 175] on link "Overview" at bounding box center [90, 169] width 156 height 33
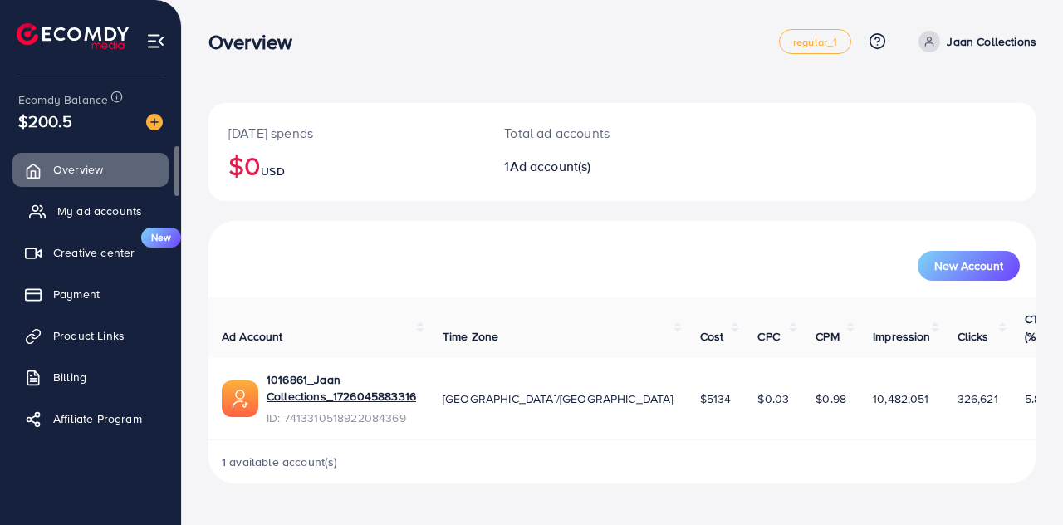
click at [98, 218] on span "My ad accounts" at bounding box center [99, 211] width 85 height 17
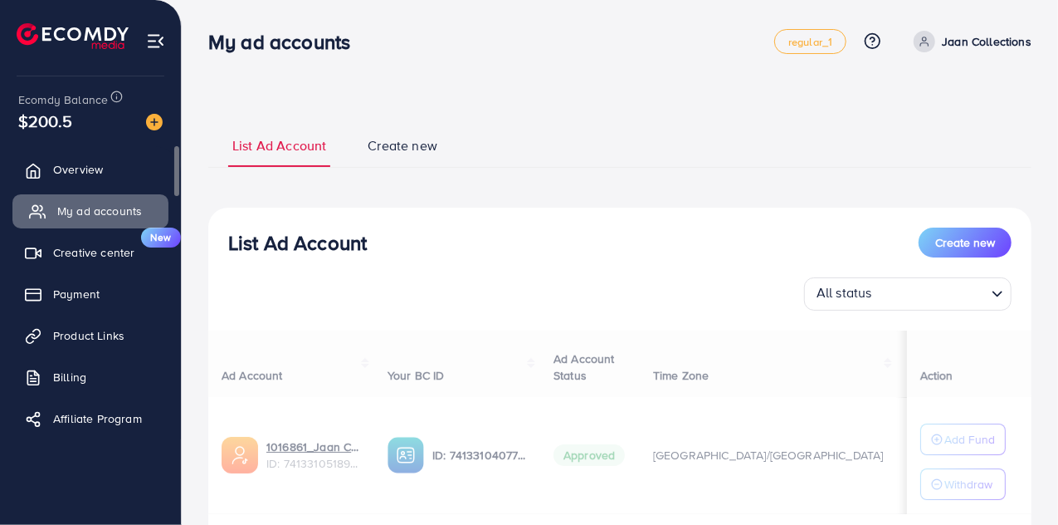
click at [98, 218] on span "My ad accounts" at bounding box center [99, 211] width 85 height 17
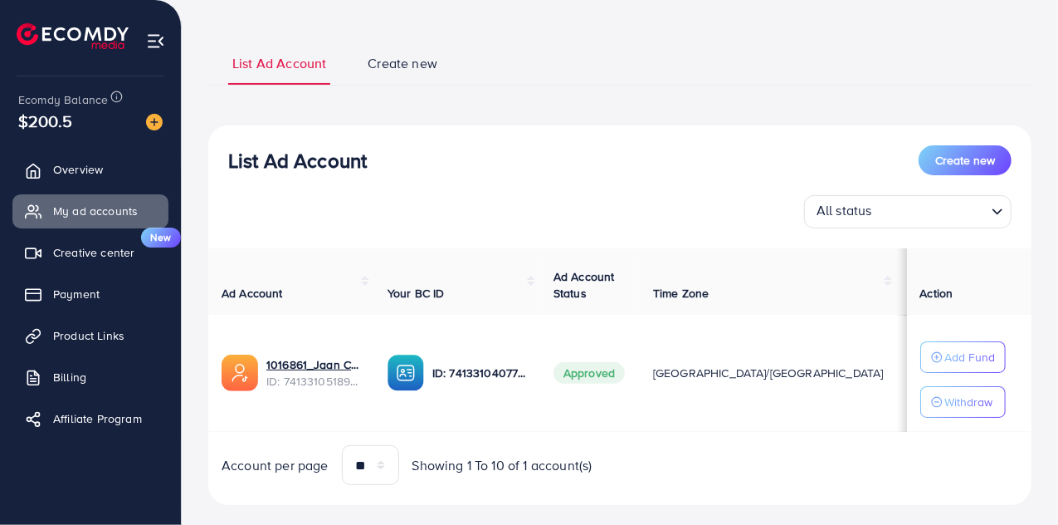
scroll to position [0, 183]
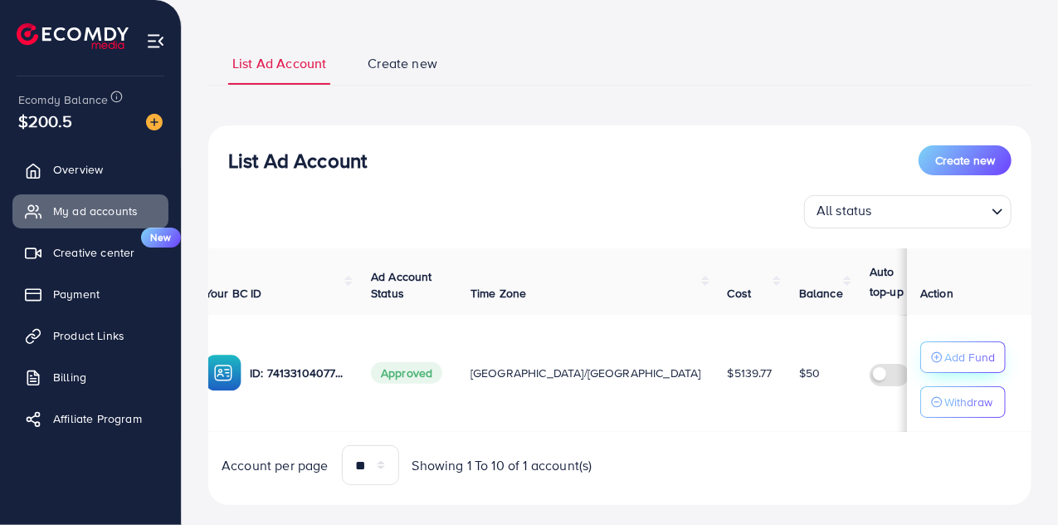
click at [935, 351] on icon "button" at bounding box center [937, 357] width 12 height 12
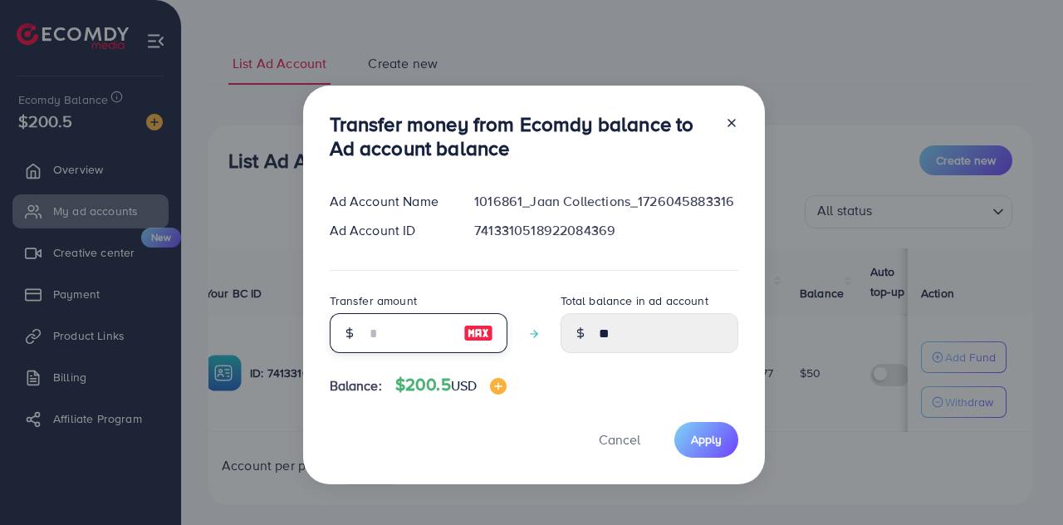
click at [385, 331] on input "number" at bounding box center [409, 333] width 83 height 40
type input "*"
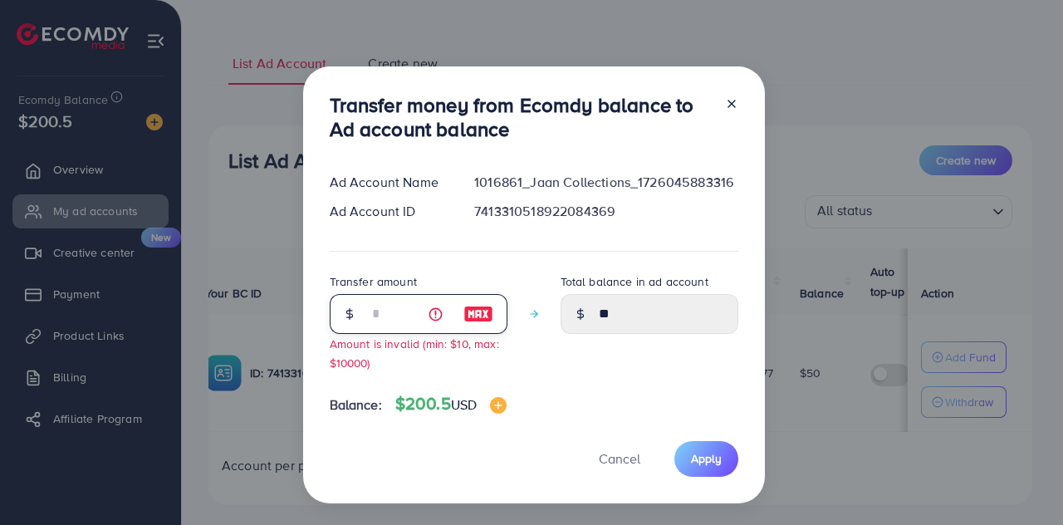
type input "*****"
type input "**"
type input "*****"
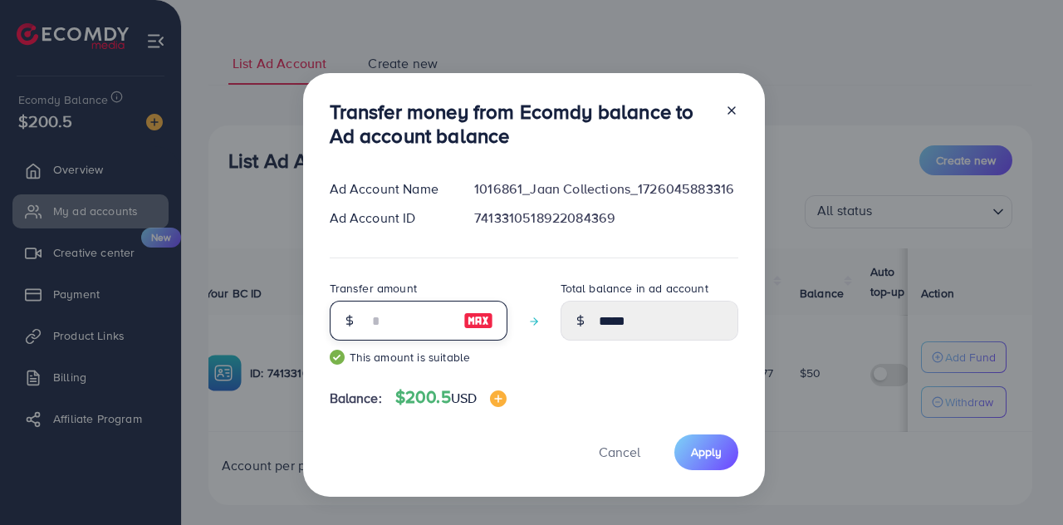
type input "***"
type input "******"
type input "***"
click at [706, 447] on span "Apply" at bounding box center [706, 451] width 31 height 17
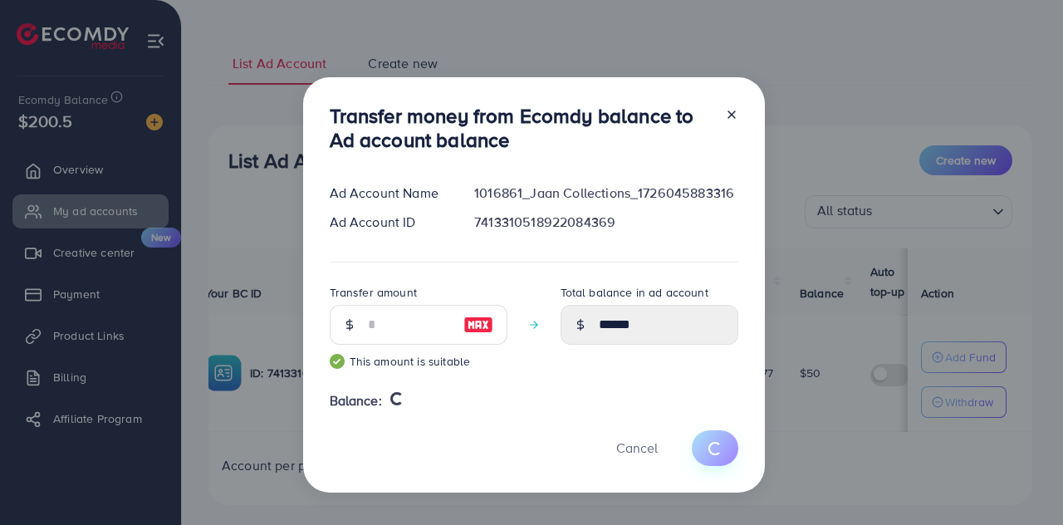
type input "**"
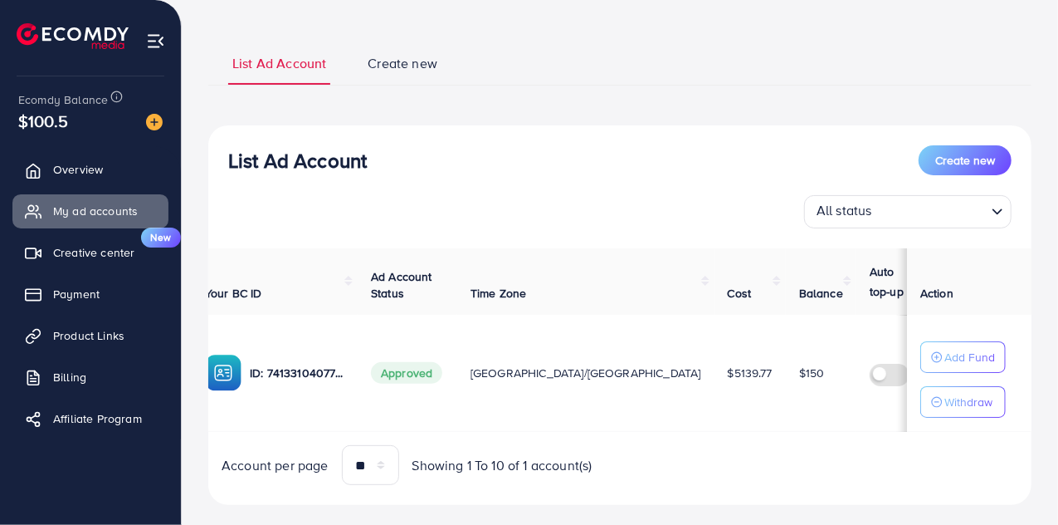
click at [715, 359] on td "$5139.77" at bounding box center [750, 373] width 71 height 117
click at [504, 218] on div "All status Loading..." at bounding box center [620, 211] width 784 height 33
